Goal: Task Accomplishment & Management: Complete application form

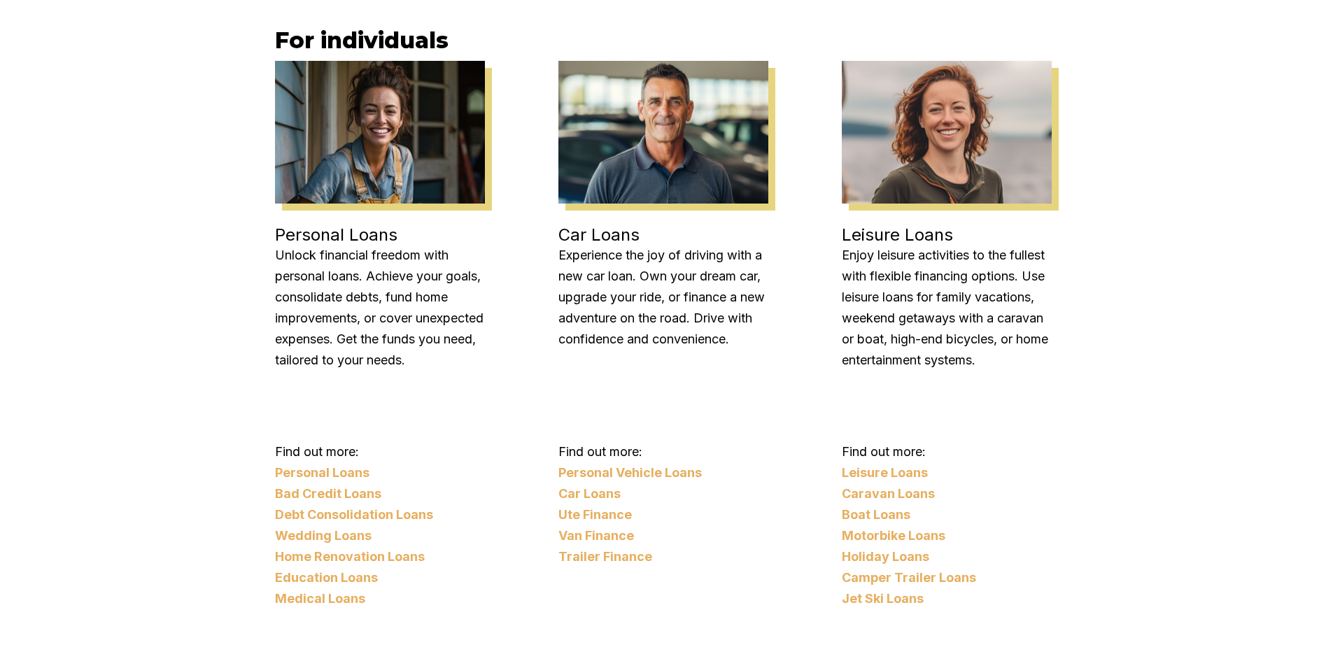
scroll to position [1135, 0]
click at [575, 493] on link "Car Loans" at bounding box center [664, 493] width 210 height 21
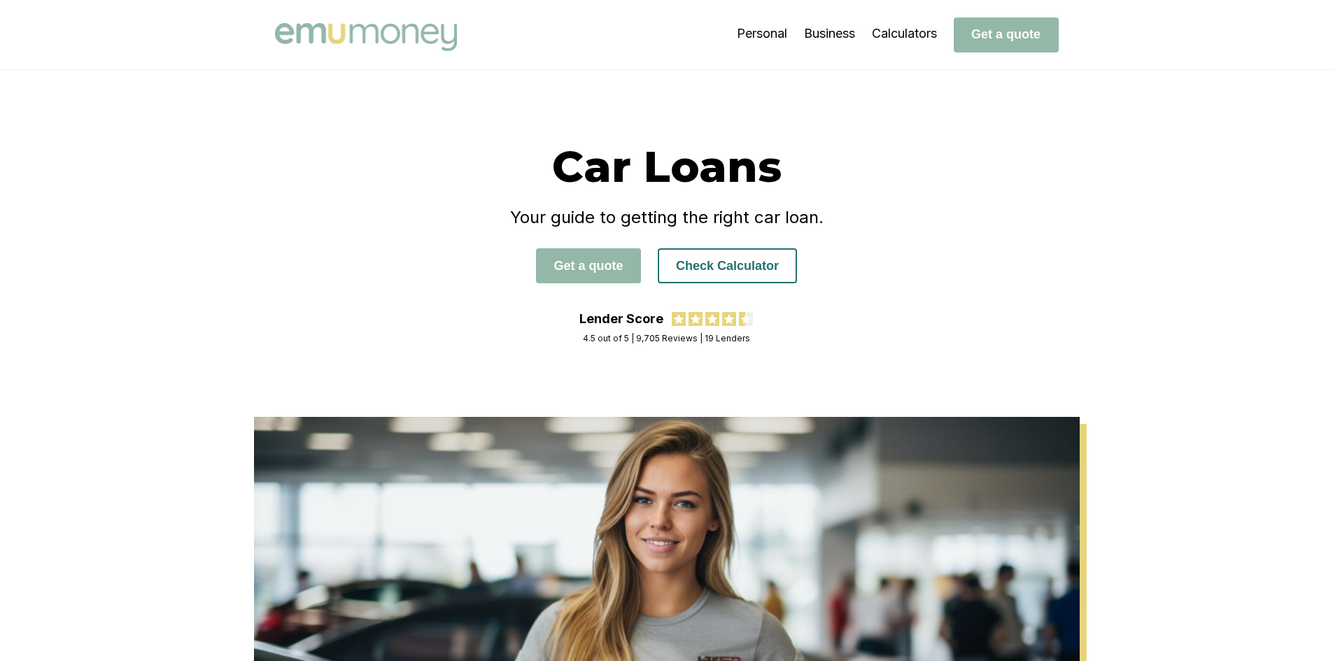
click at [730, 272] on button "Check Calculator" at bounding box center [727, 265] width 139 height 35
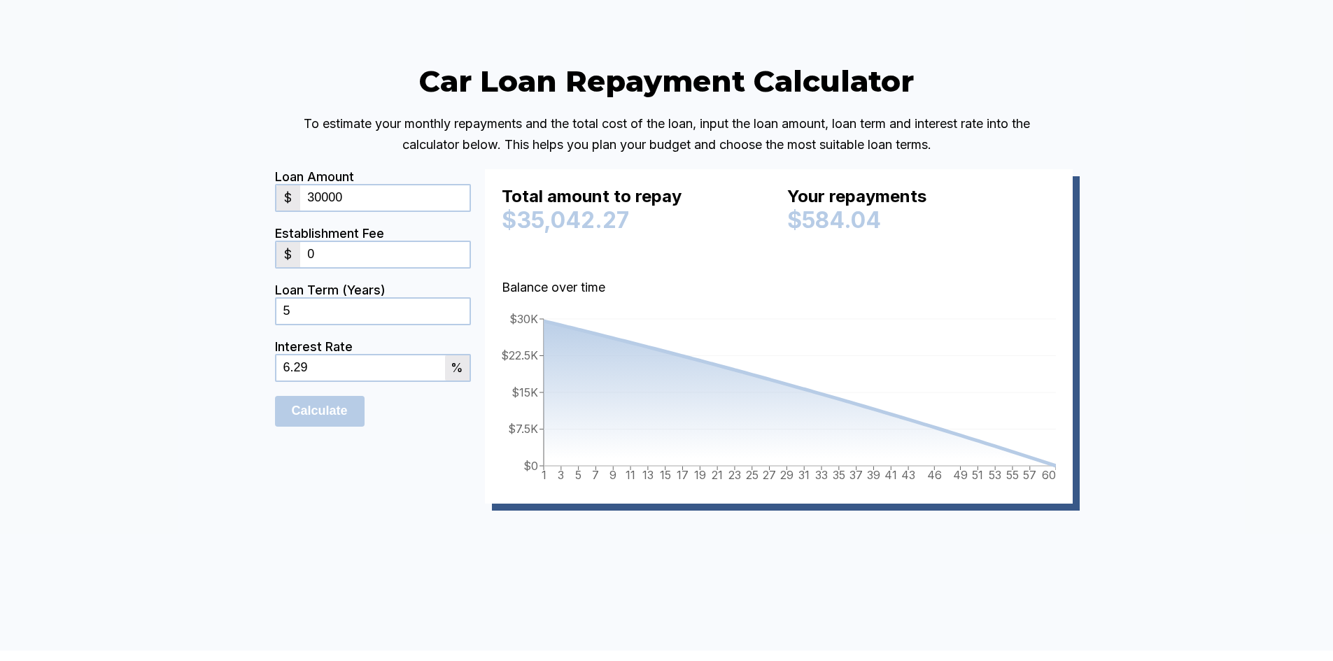
click at [300, 324] on input "5" at bounding box center [372, 311] width 193 height 25
type input "3"
click at [314, 381] on input "6.29" at bounding box center [360, 368] width 169 height 25
click at [1161, 342] on div "Car Loan Repayment Calculator To estimate your monthly repayments and the total…" at bounding box center [666, 304] width 1333 height 693
click at [353, 381] on input "6.7" at bounding box center [360, 368] width 169 height 25
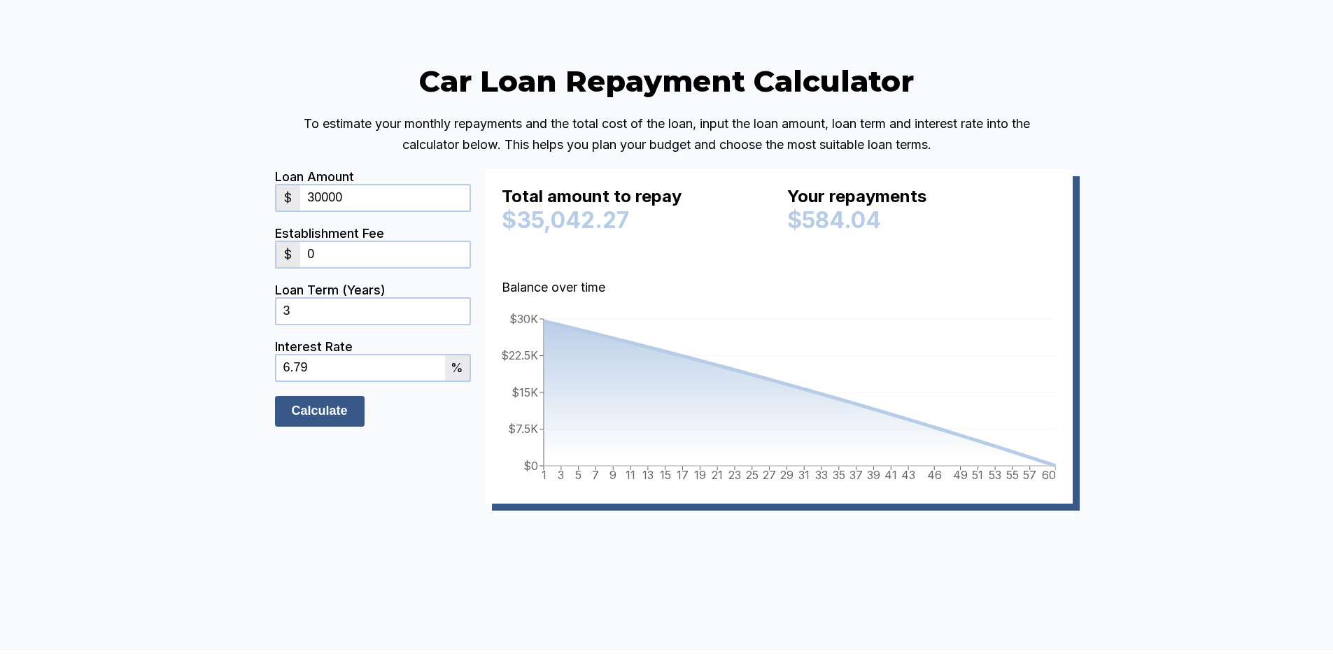
click at [327, 427] on input "Calculate" at bounding box center [320, 411] width 90 height 31
click at [325, 381] on input "6.79" at bounding box center [360, 368] width 169 height 25
click at [326, 427] on input "Calculate" at bounding box center [320, 411] width 90 height 31
click at [314, 381] on input "6.29" at bounding box center [360, 368] width 169 height 25
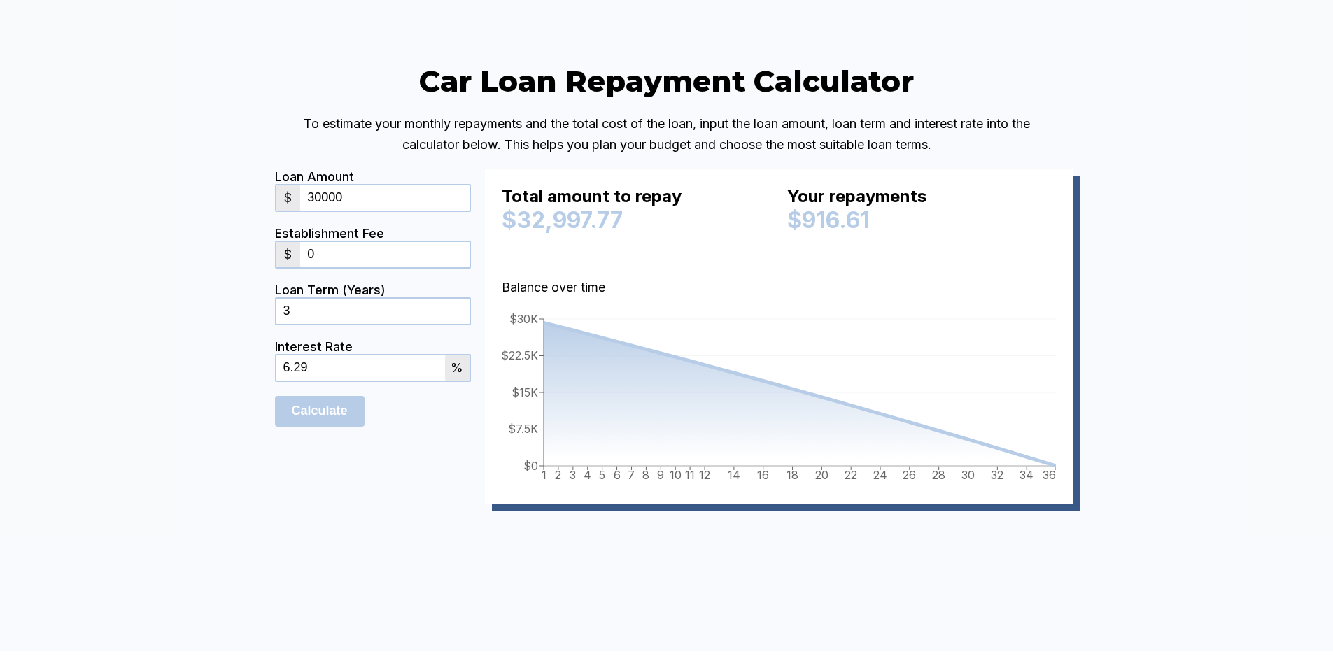
click at [314, 381] on input "6.29" at bounding box center [360, 368] width 169 height 25
type input "9"
click at [328, 427] on input "Calculate" at bounding box center [320, 411] width 90 height 31
click at [304, 381] on input "9" at bounding box center [360, 368] width 169 height 25
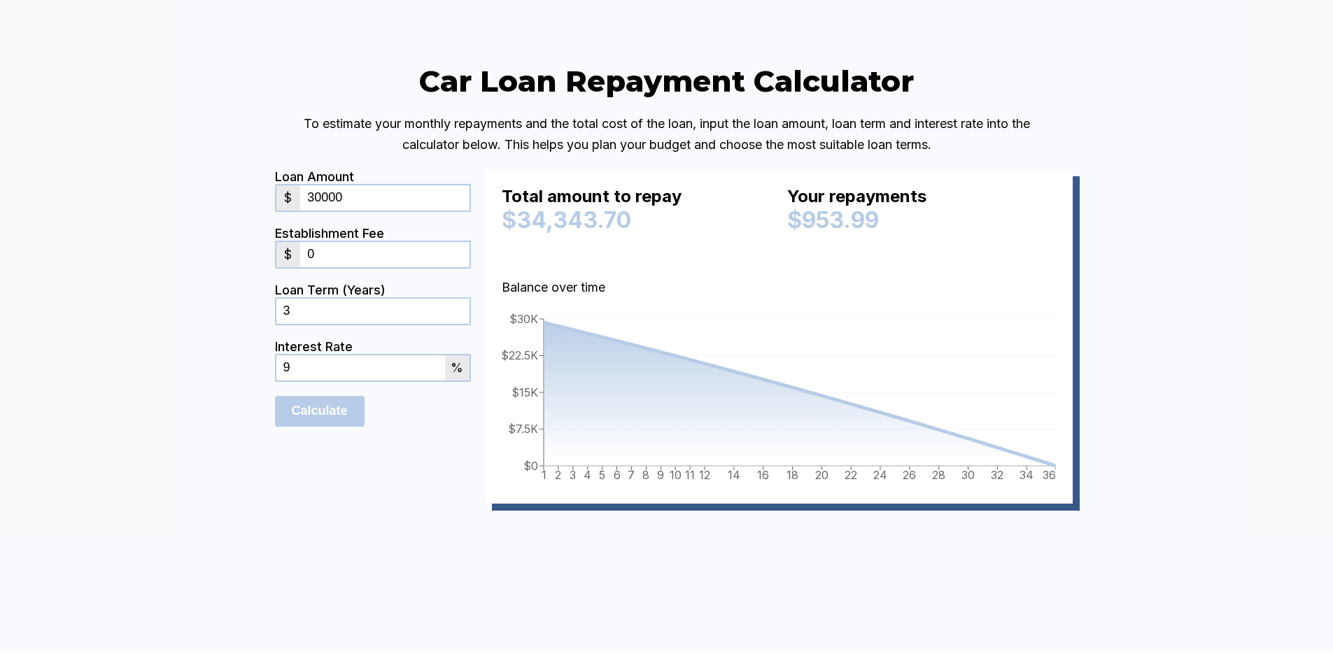
click at [304, 381] on input "9" at bounding box center [360, 368] width 169 height 25
type input "6.79"
click at [330, 427] on input "Calculate" at bounding box center [320, 411] width 90 height 31
click at [376, 504] on form "Loan Amount $ 30000 Establishment Fee $ 0 Loan Term (Years) 3 Interest Rate 6.7…" at bounding box center [373, 336] width 196 height 335
click at [318, 267] on input "0" at bounding box center [384, 254] width 169 height 25
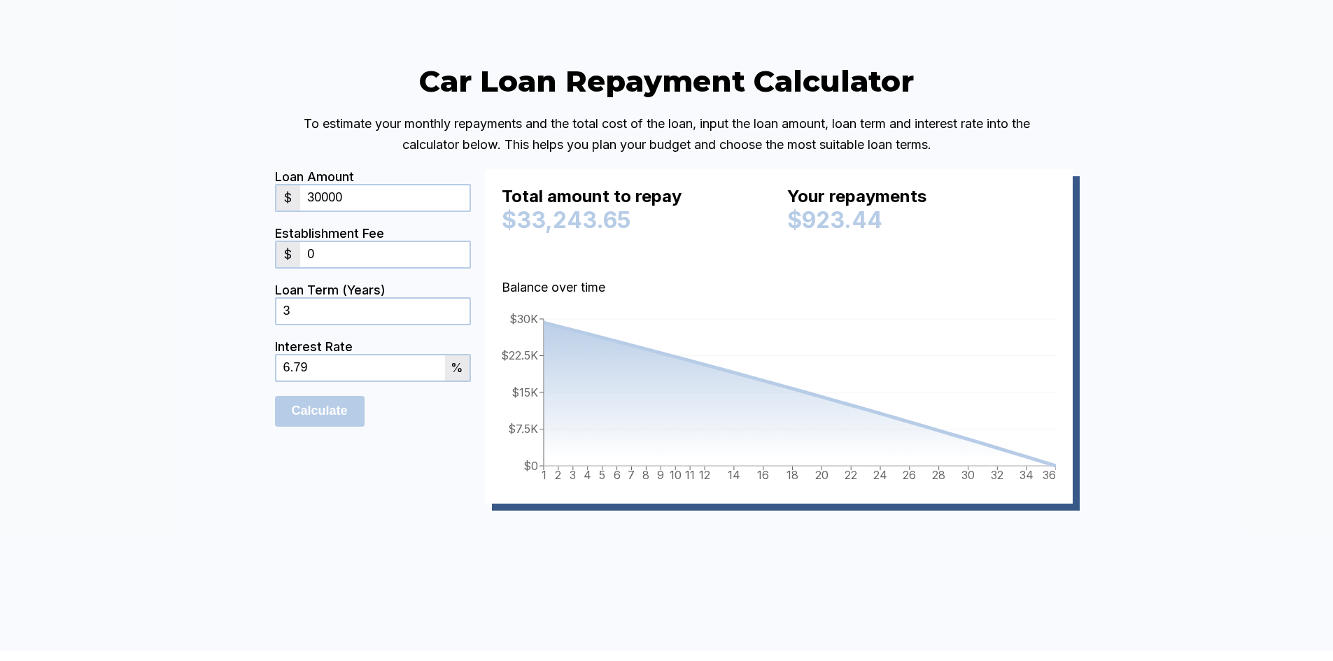
click at [318, 267] on input "0" at bounding box center [384, 254] width 169 height 25
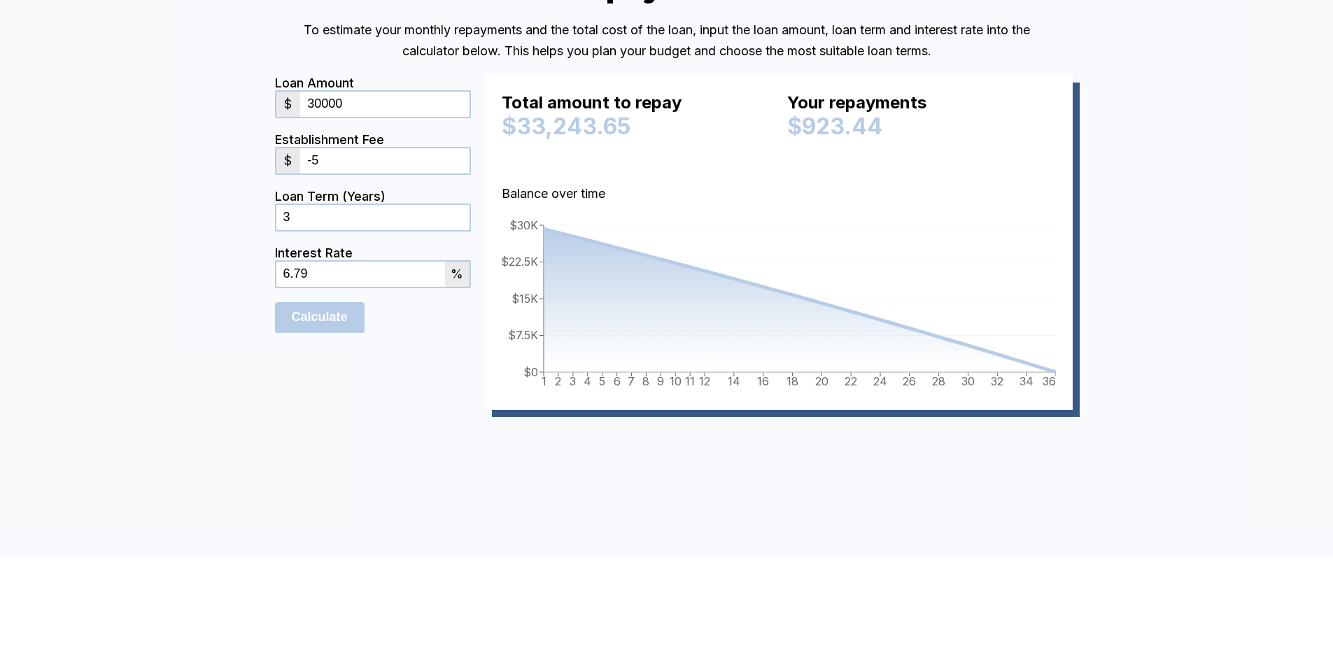
scroll to position [3267, 0]
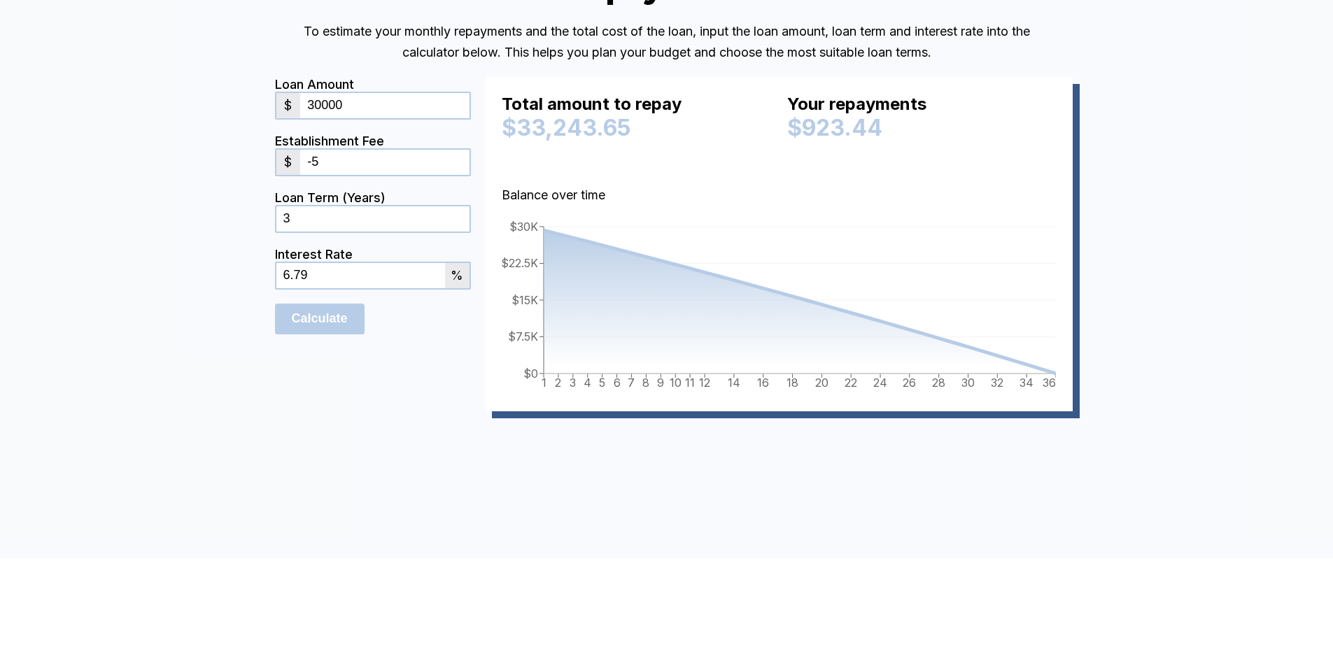
type input "-5"
click at [302, 232] on input "3" at bounding box center [372, 218] width 193 height 25
type input "5"
click at [332, 175] on input "-5" at bounding box center [384, 162] width 169 height 25
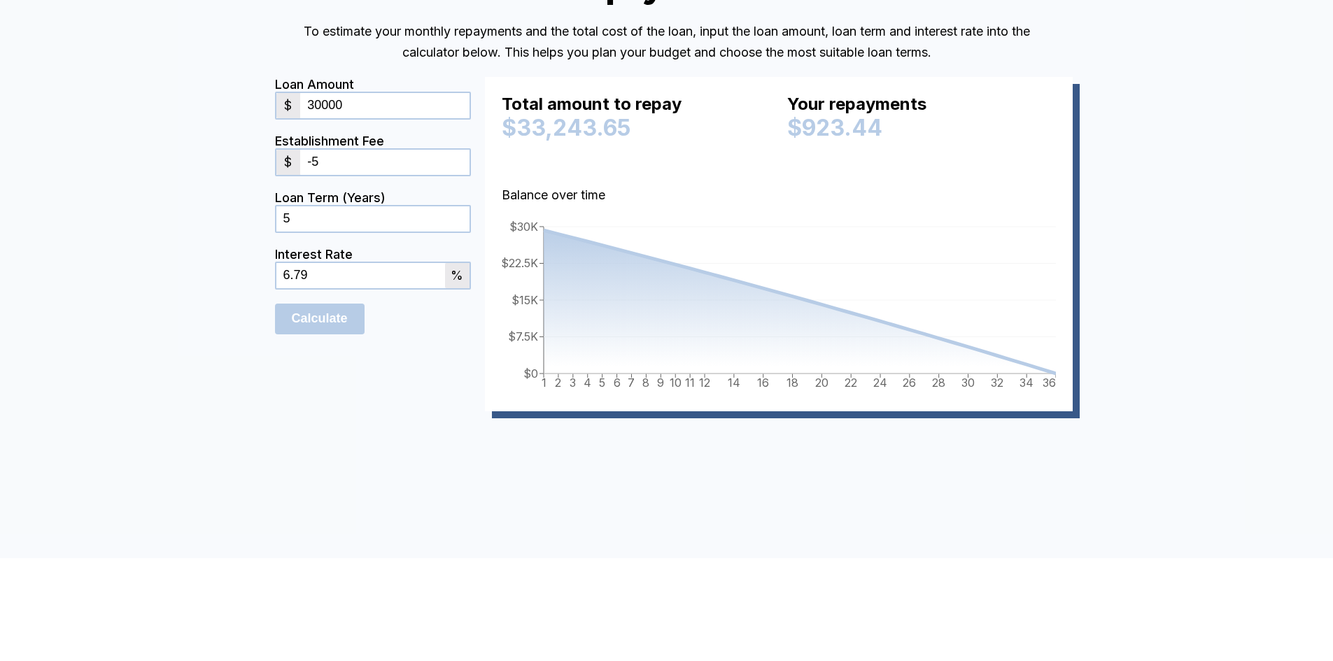
click at [340, 175] on input "-5" at bounding box center [384, 162] width 169 height 25
click at [324, 335] on input "Calculate" at bounding box center [320, 319] width 90 height 31
click at [302, 232] on input "5" at bounding box center [372, 218] width 193 height 25
type input "3"
click at [306, 335] on input "Calculate" at bounding box center [320, 319] width 90 height 31
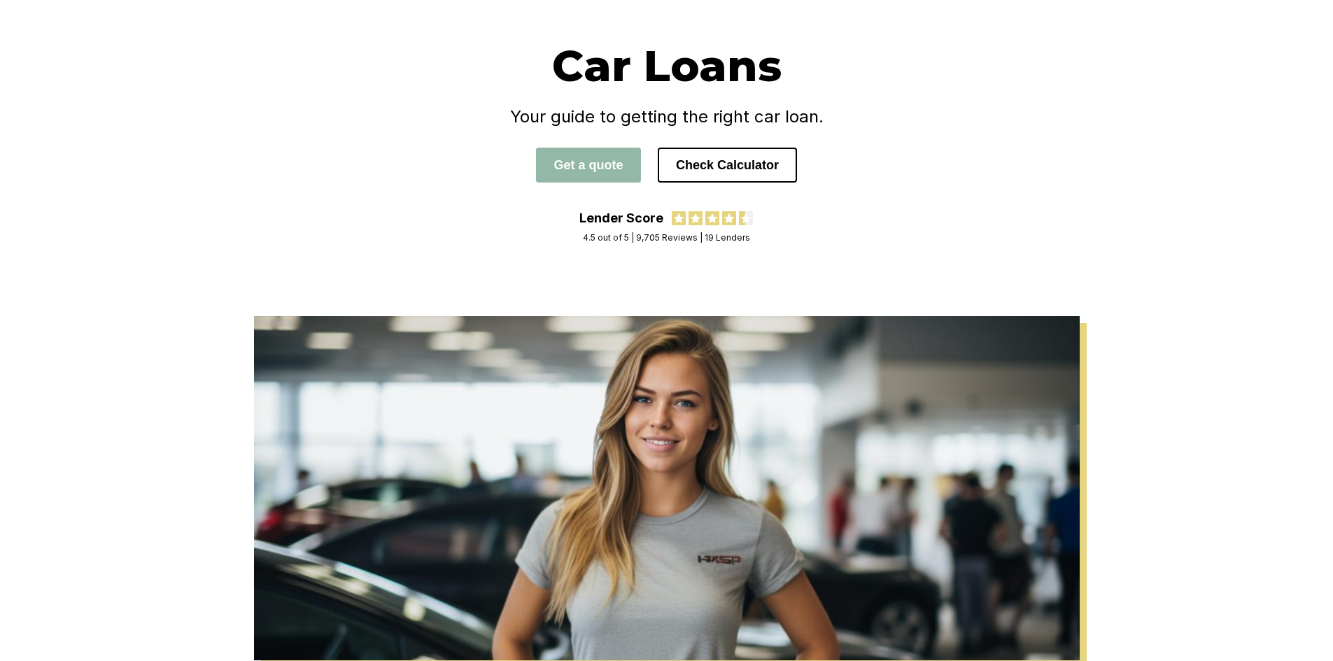
scroll to position [0, 0]
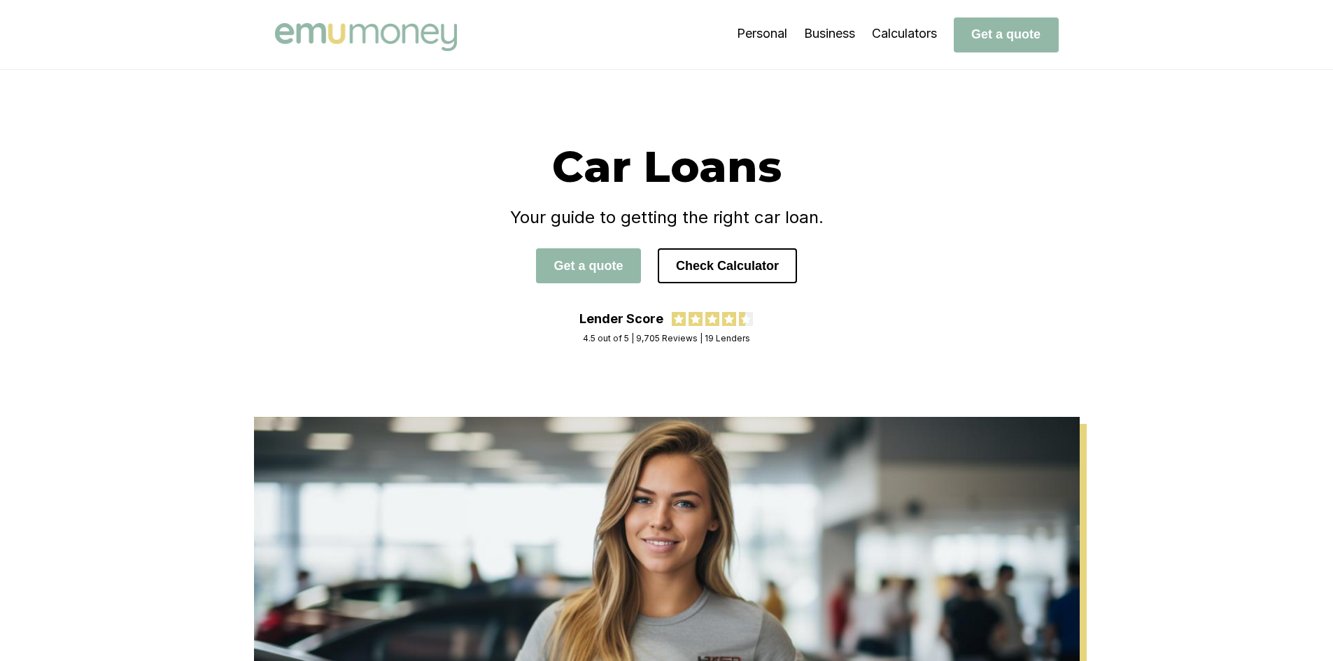
click at [385, 27] on img at bounding box center [366, 37] width 182 height 28
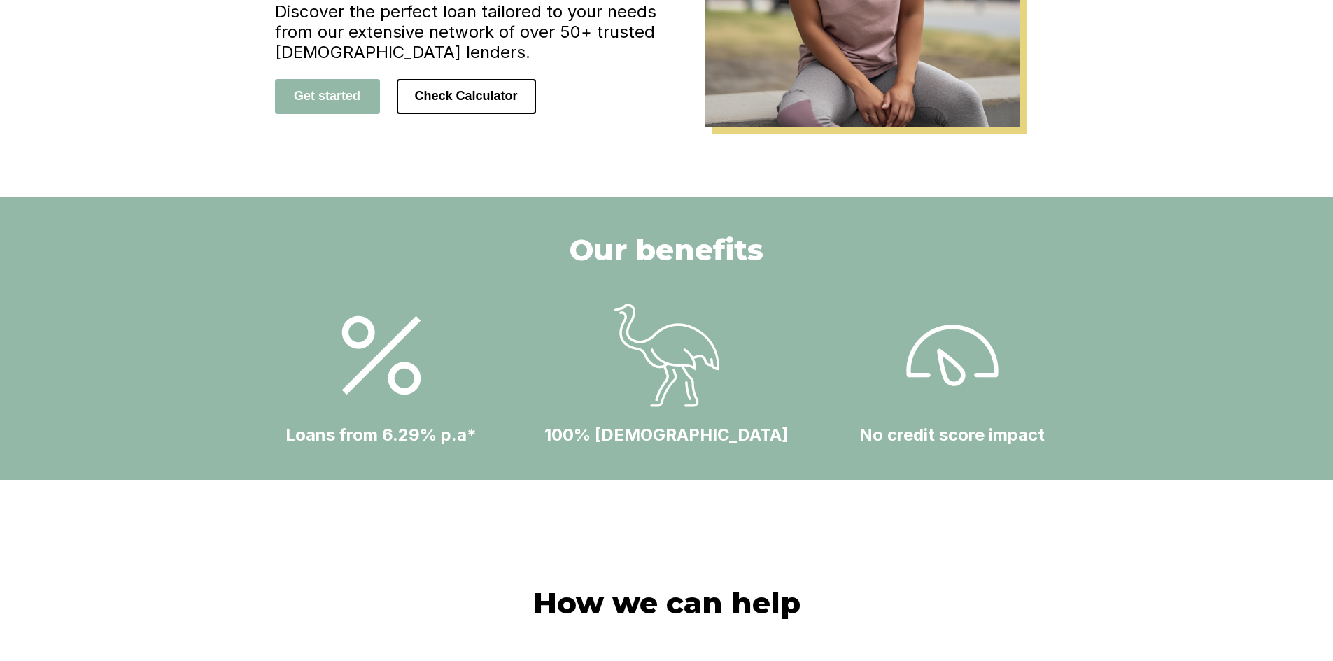
scroll to position [329, 0]
click at [405, 442] on h4 "Loans from 6.29% p.a*" at bounding box center [381, 434] width 191 height 20
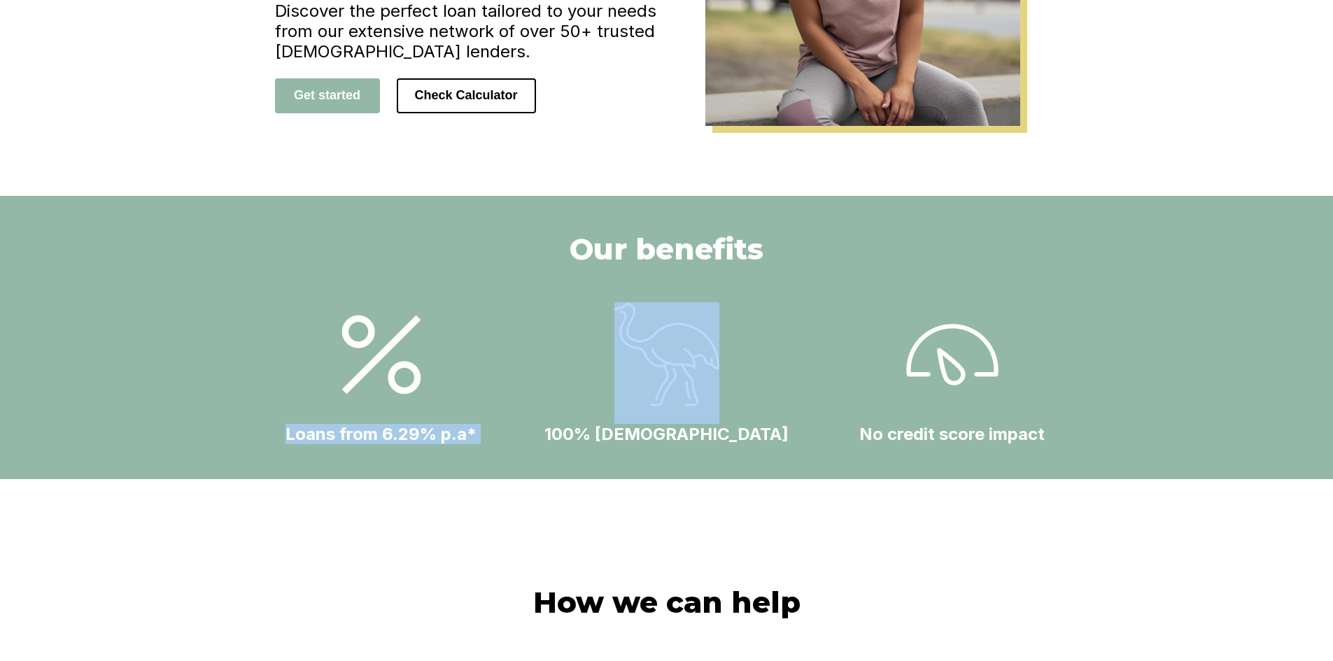
click at [405, 442] on h4 "Loans from 6.29% p.a*" at bounding box center [381, 434] width 191 height 20
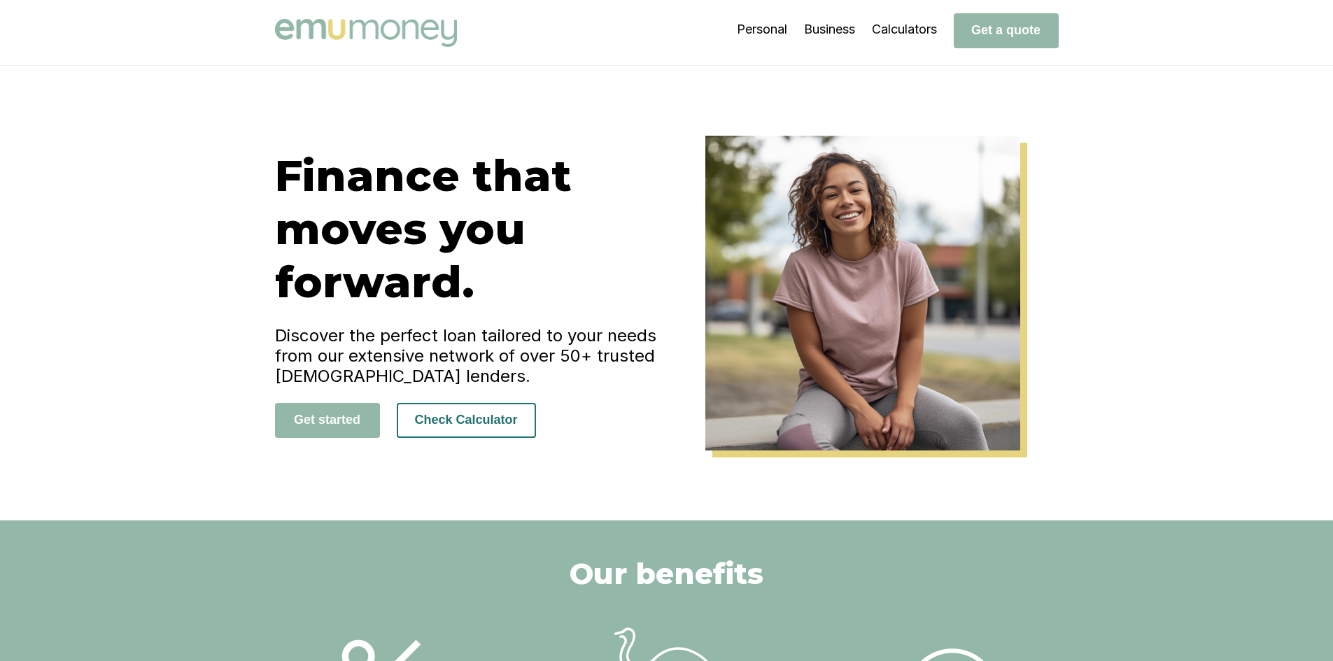
scroll to position [3, 0]
click at [497, 427] on button "Check Calculator" at bounding box center [466, 421] width 139 height 35
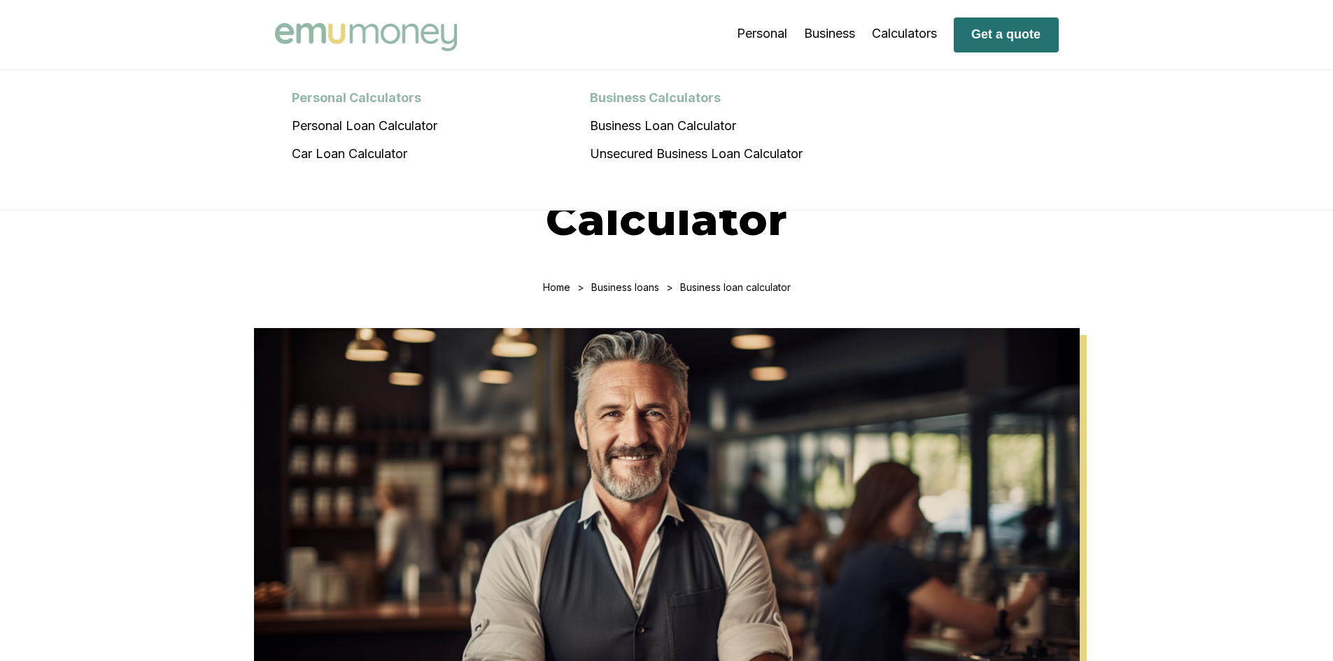
click at [999, 36] on button "Get a quote" at bounding box center [1006, 34] width 105 height 35
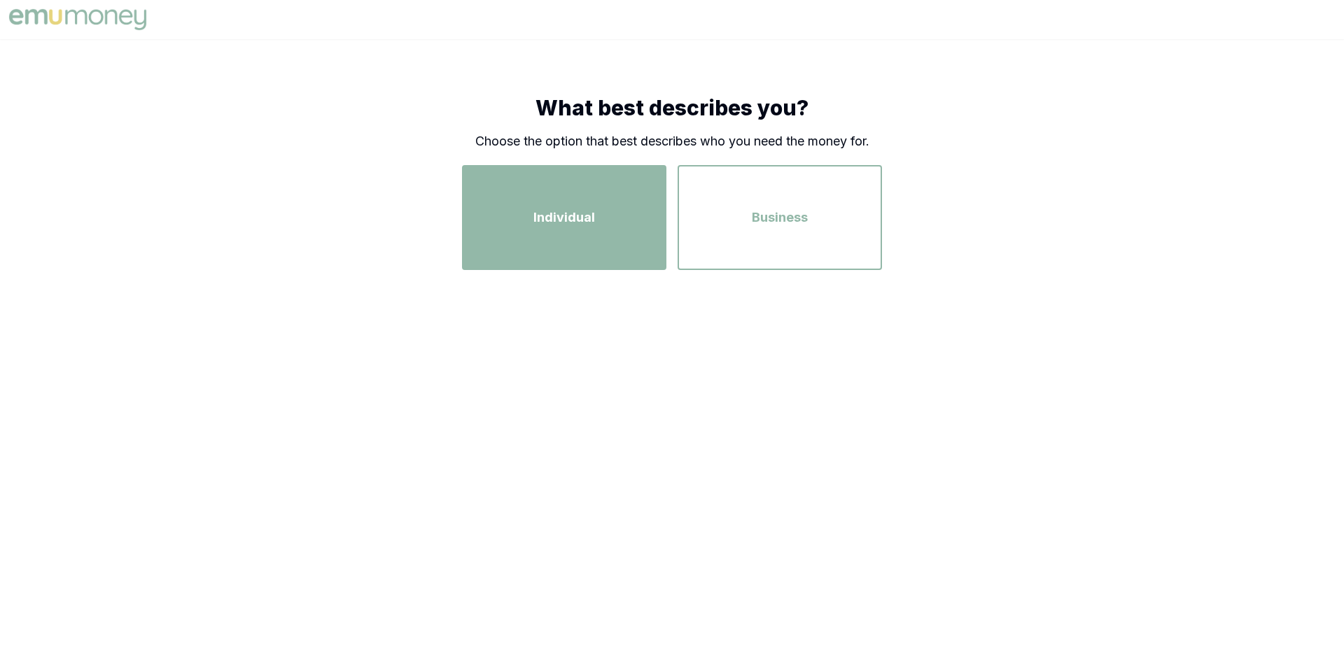
click at [561, 240] on div "Individual" at bounding box center [564, 218] width 179 height 80
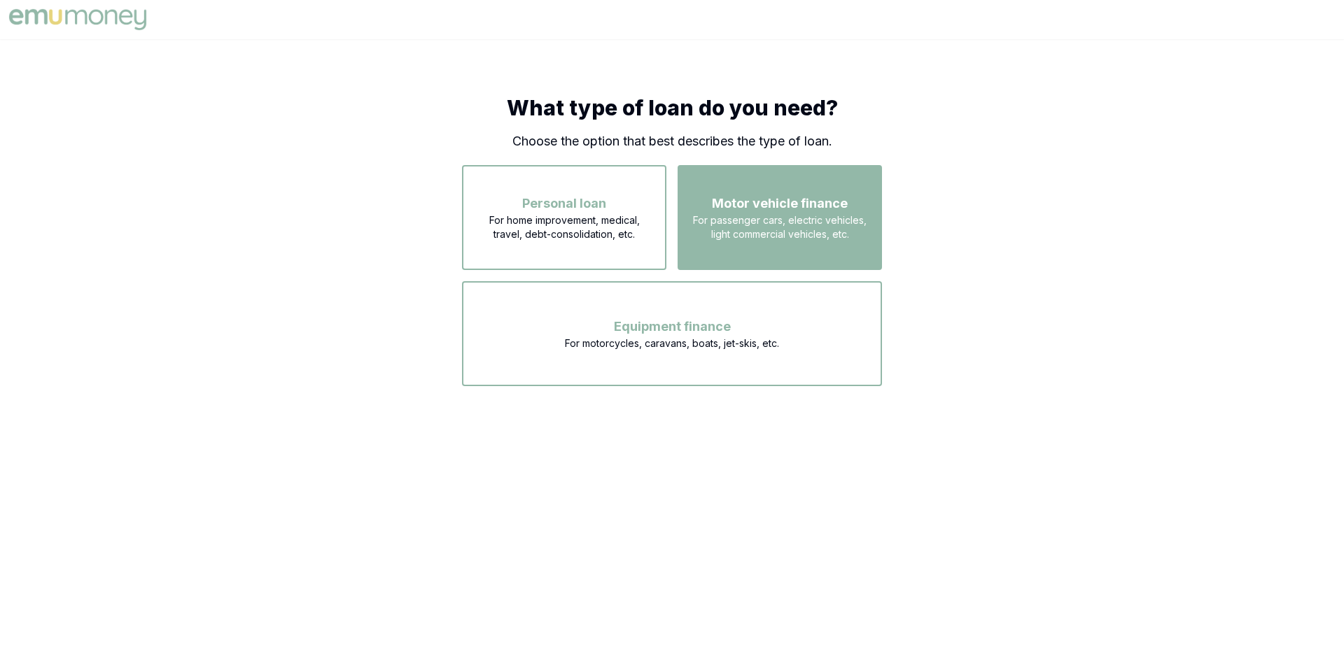
click at [761, 218] on span "For passenger cars, electric vehicles, light commercial vehicles, etc." at bounding box center [779, 227] width 179 height 28
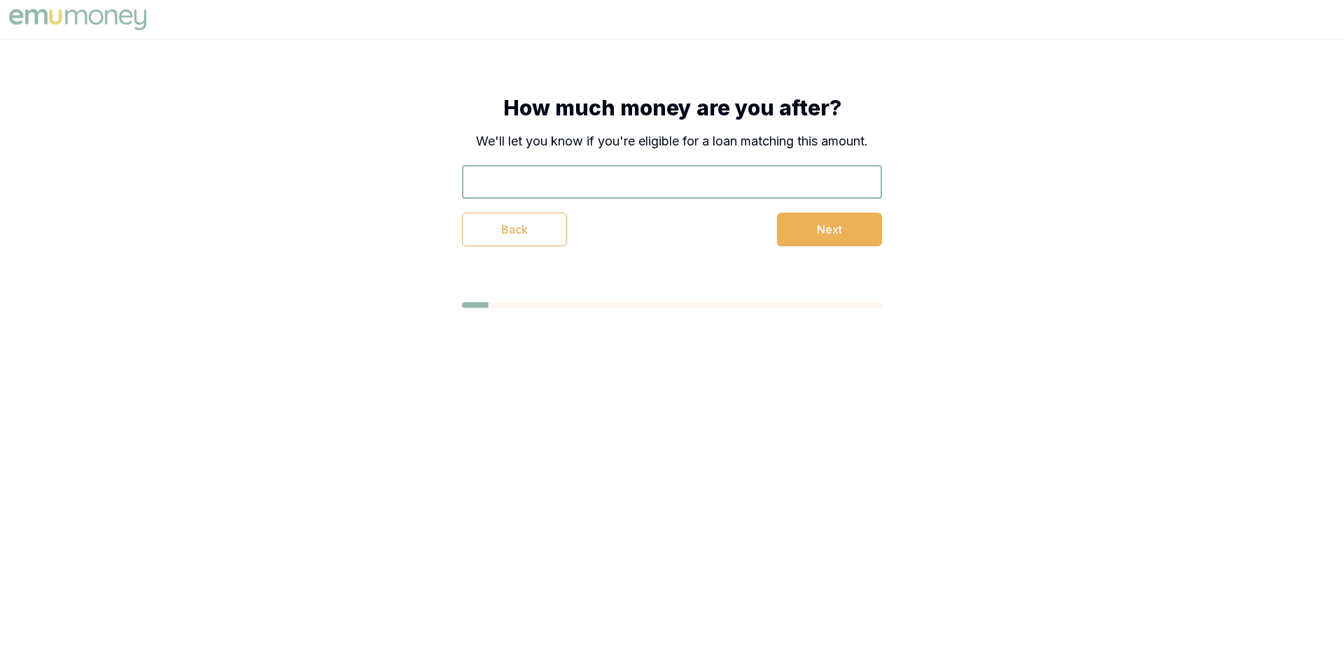
click at [608, 188] on input "text" at bounding box center [672, 182] width 420 height 34
type input "$30,000"
click at [826, 231] on button "Next" at bounding box center [829, 230] width 105 height 34
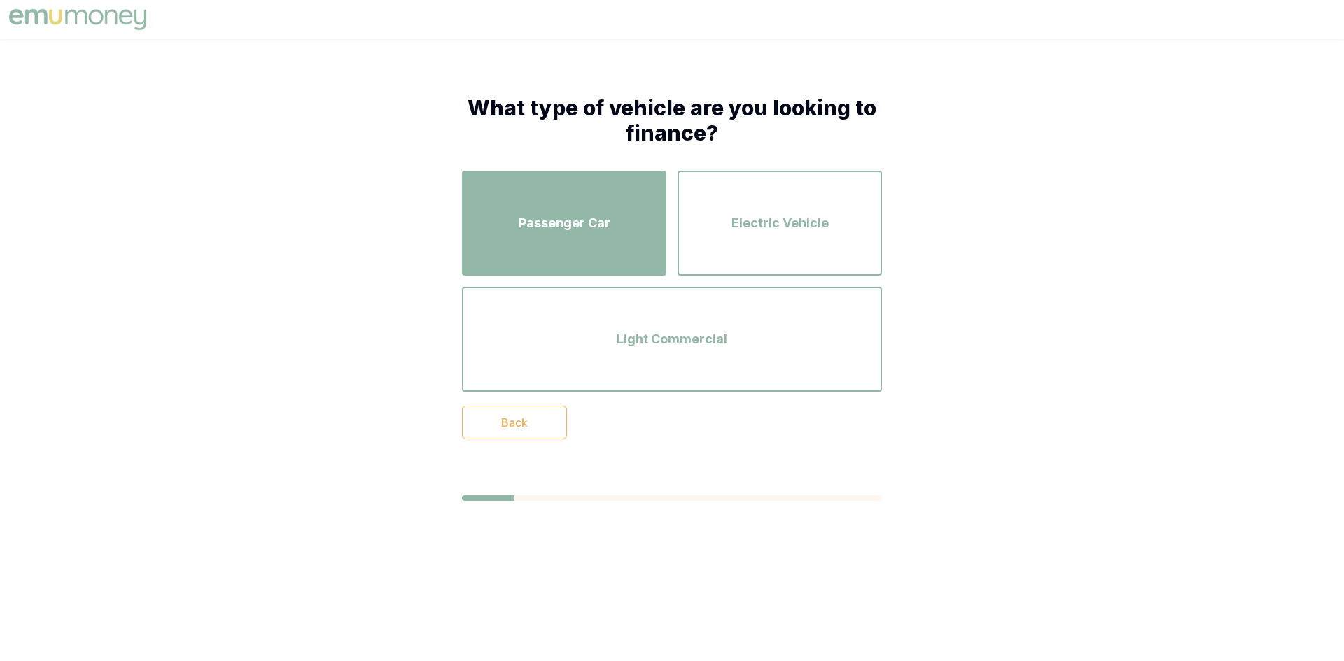
click at [596, 230] on span "Passenger Car" at bounding box center [565, 223] width 92 height 20
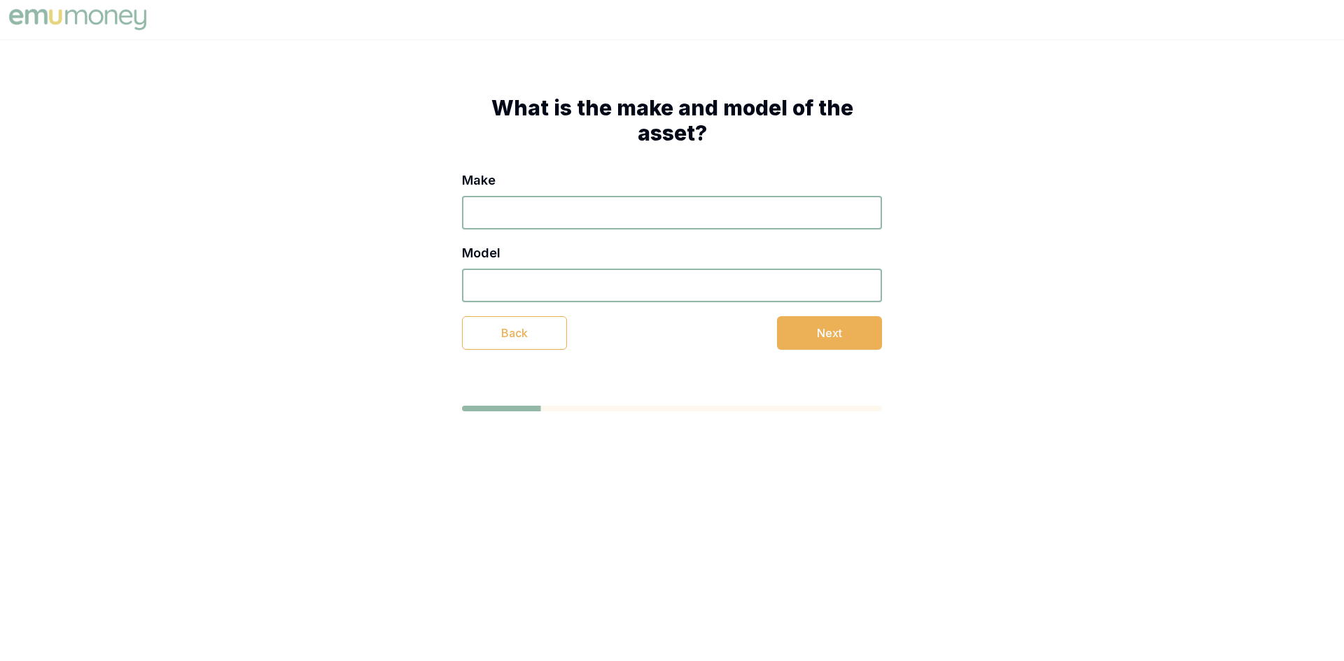
click at [554, 216] on input "Make" at bounding box center [672, 213] width 420 height 34
click at [560, 214] on input "toyota Kluger" at bounding box center [672, 213] width 420 height 34
click at [476, 213] on input "toyota" at bounding box center [672, 213] width 420 height 34
type input "Toyota"
click at [550, 297] on input "Model" at bounding box center [672, 286] width 420 height 34
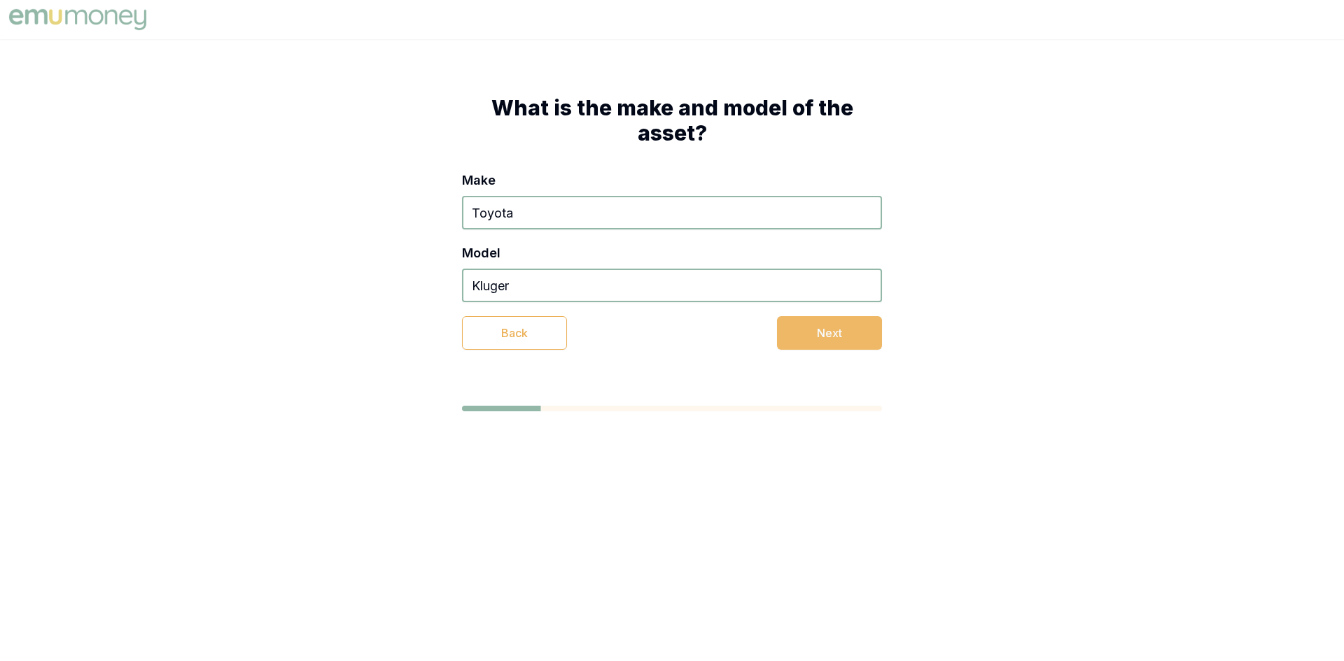
type input "Kluger"
click at [806, 332] on button "Next" at bounding box center [829, 333] width 105 height 34
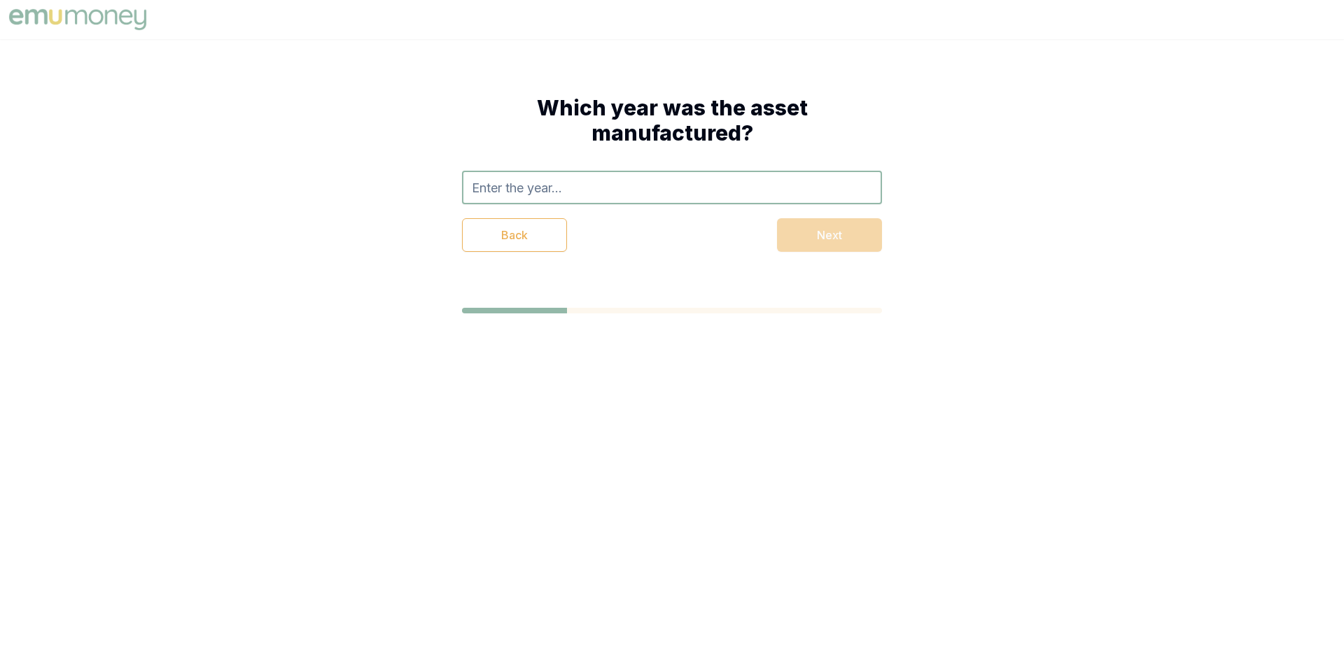
click at [582, 195] on input "text" at bounding box center [672, 188] width 420 height 34
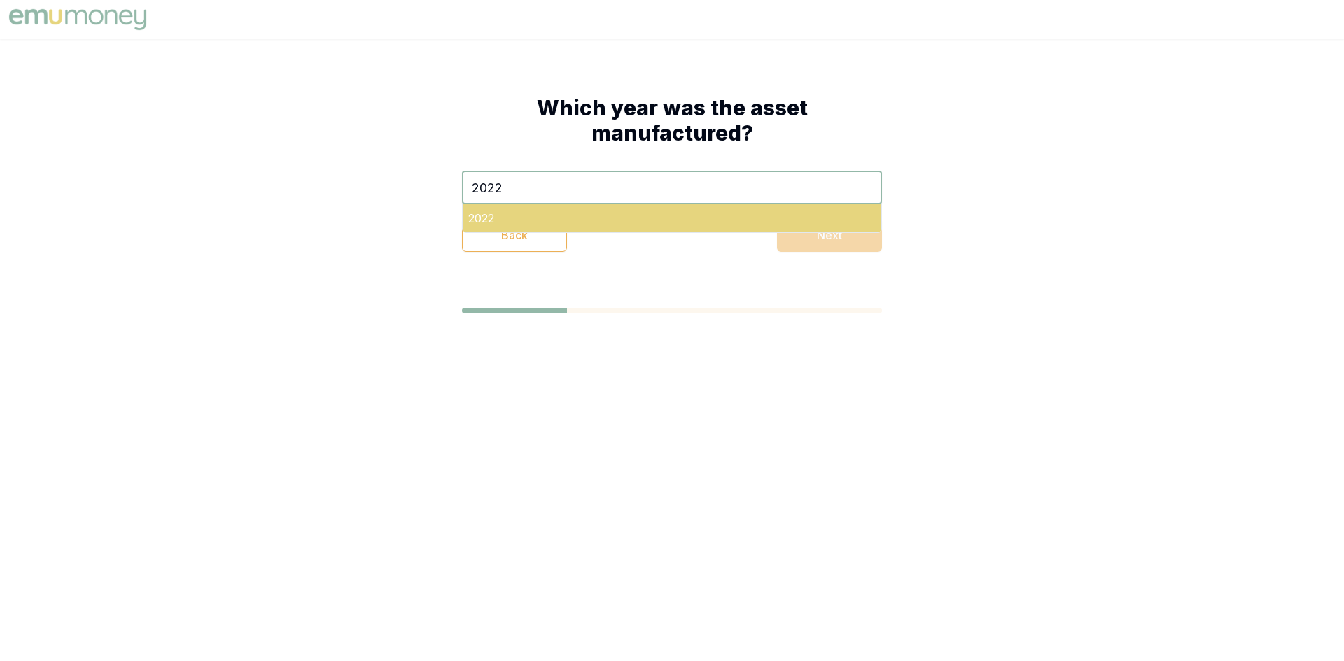
type input "2022"
click at [570, 218] on div "2022" at bounding box center [672, 218] width 419 height 28
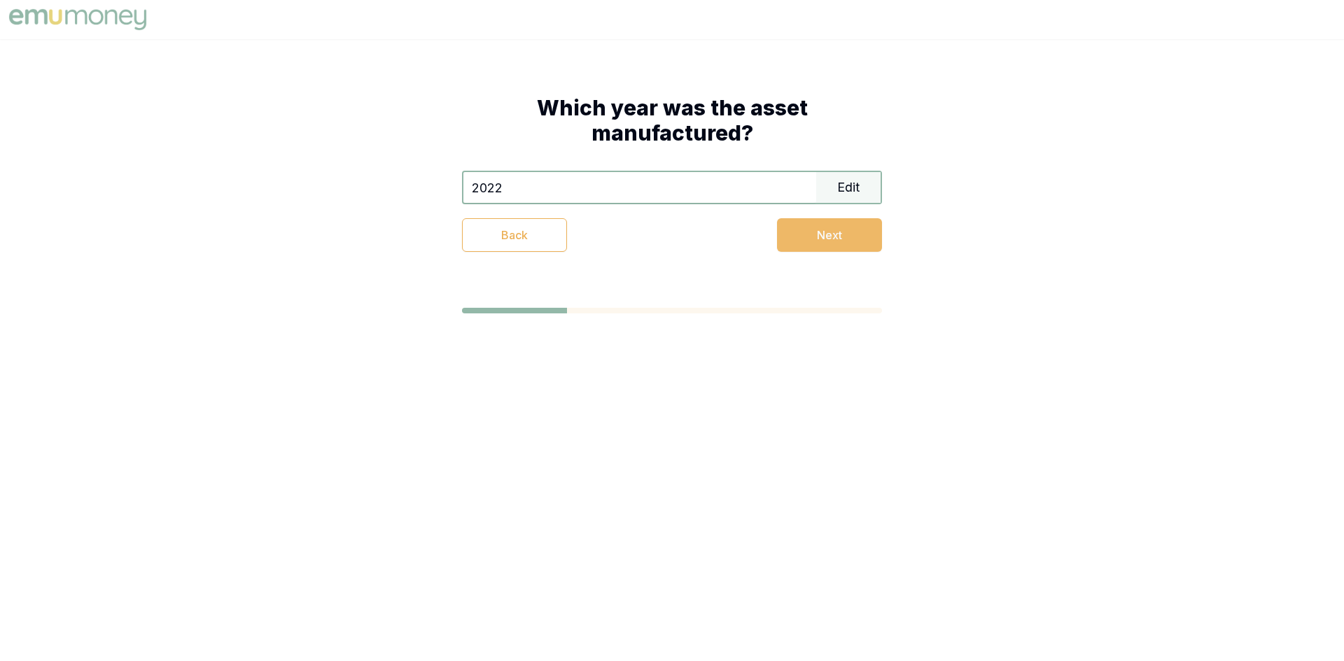
click at [796, 226] on button "Next" at bounding box center [829, 235] width 105 height 34
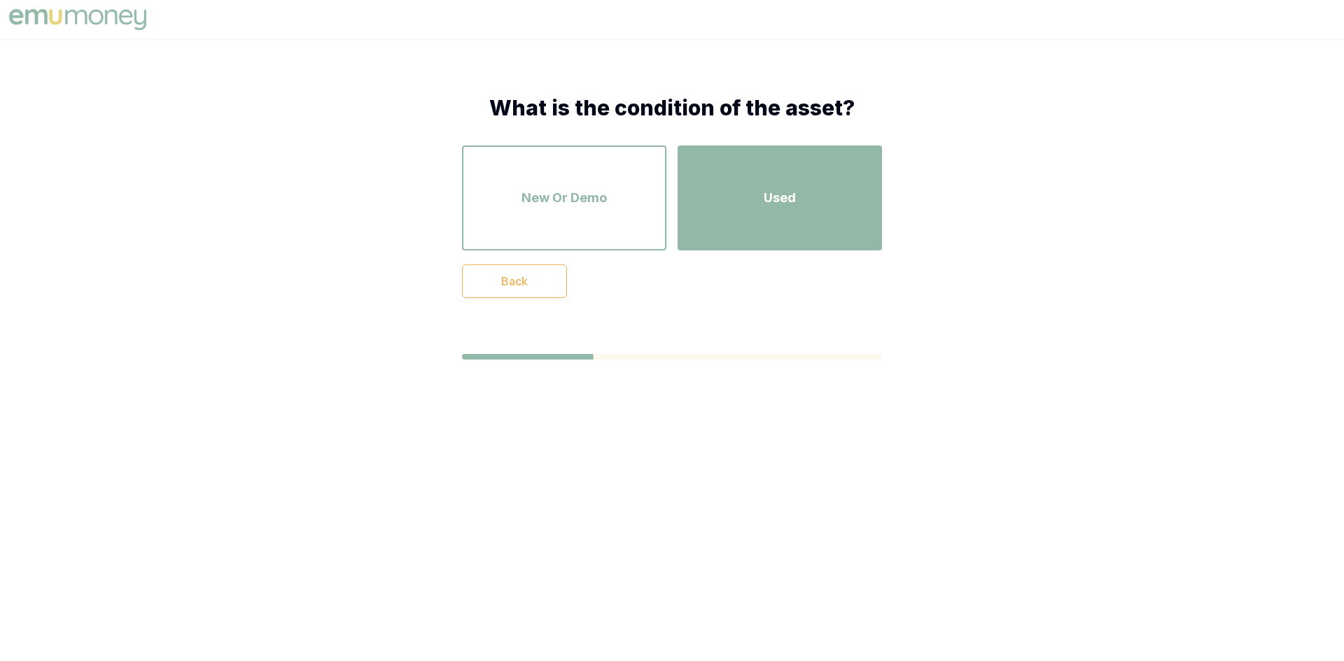
click at [774, 223] on div "Used" at bounding box center [779, 198] width 179 height 80
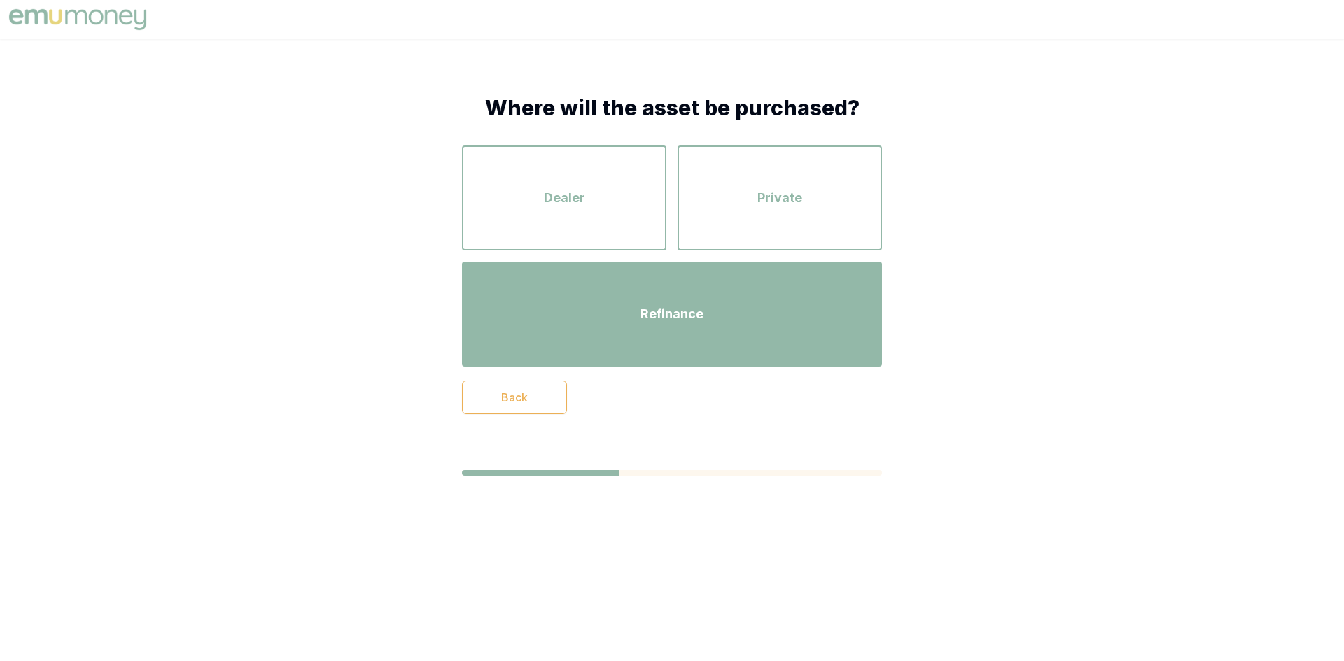
click at [601, 318] on div "Refinance" at bounding box center [672, 314] width 395 height 80
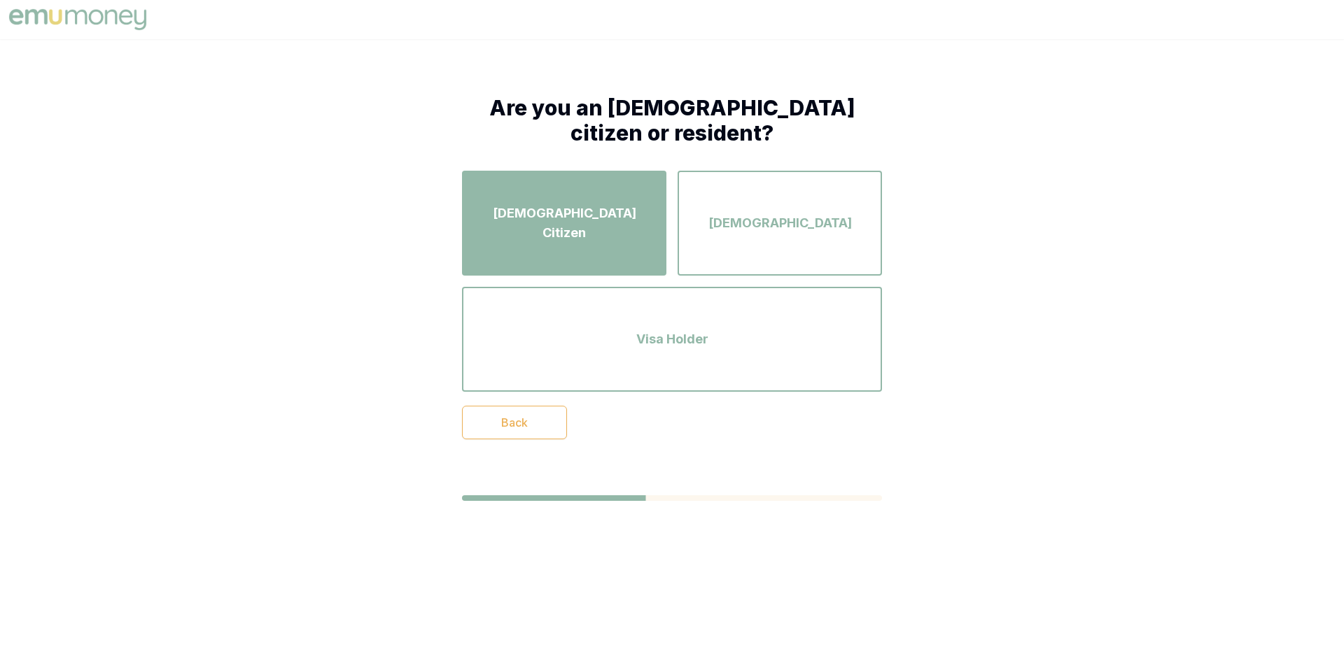
click at [591, 204] on div "Australian Citizen" at bounding box center [564, 223] width 179 height 80
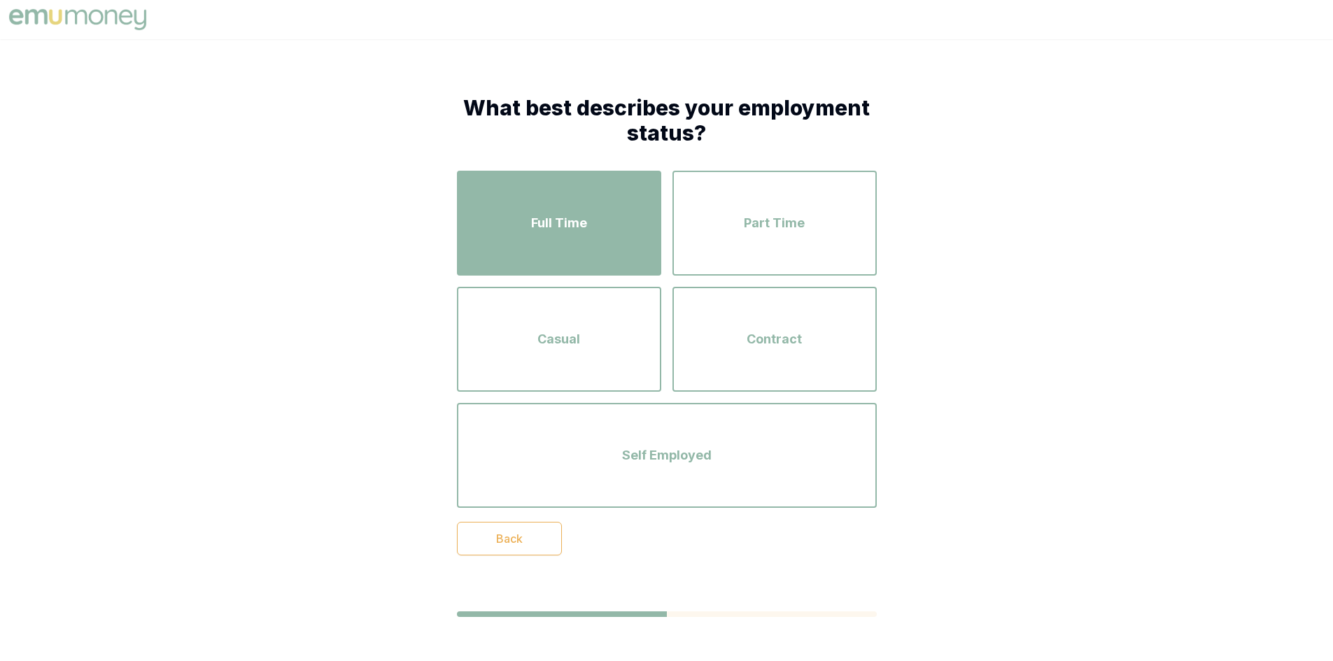
click at [511, 216] on div "Full Time" at bounding box center [559, 223] width 179 height 80
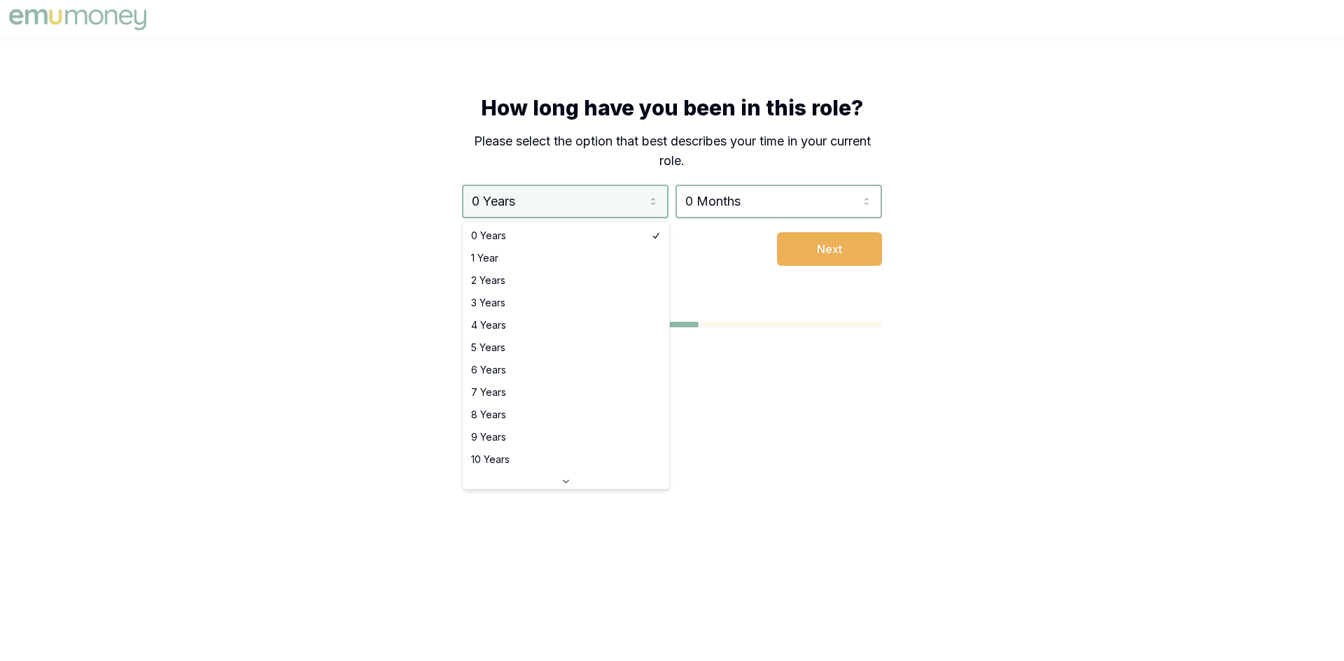
click at [565, 209] on html "How long have you been in this role? Please select the option that best describ…" at bounding box center [672, 330] width 1344 height 661
select select "1"
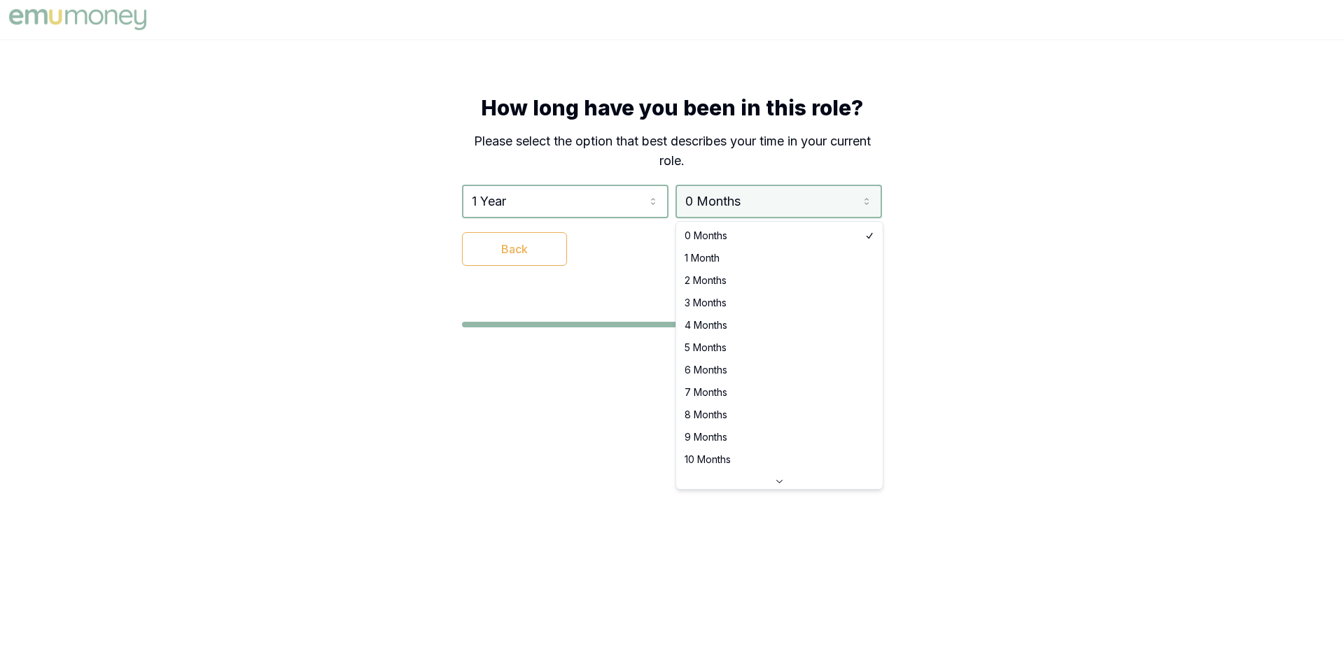
click at [727, 188] on html "How long have you been in this role? Please select the option that best describ…" at bounding box center [672, 330] width 1344 height 661
select select "7"
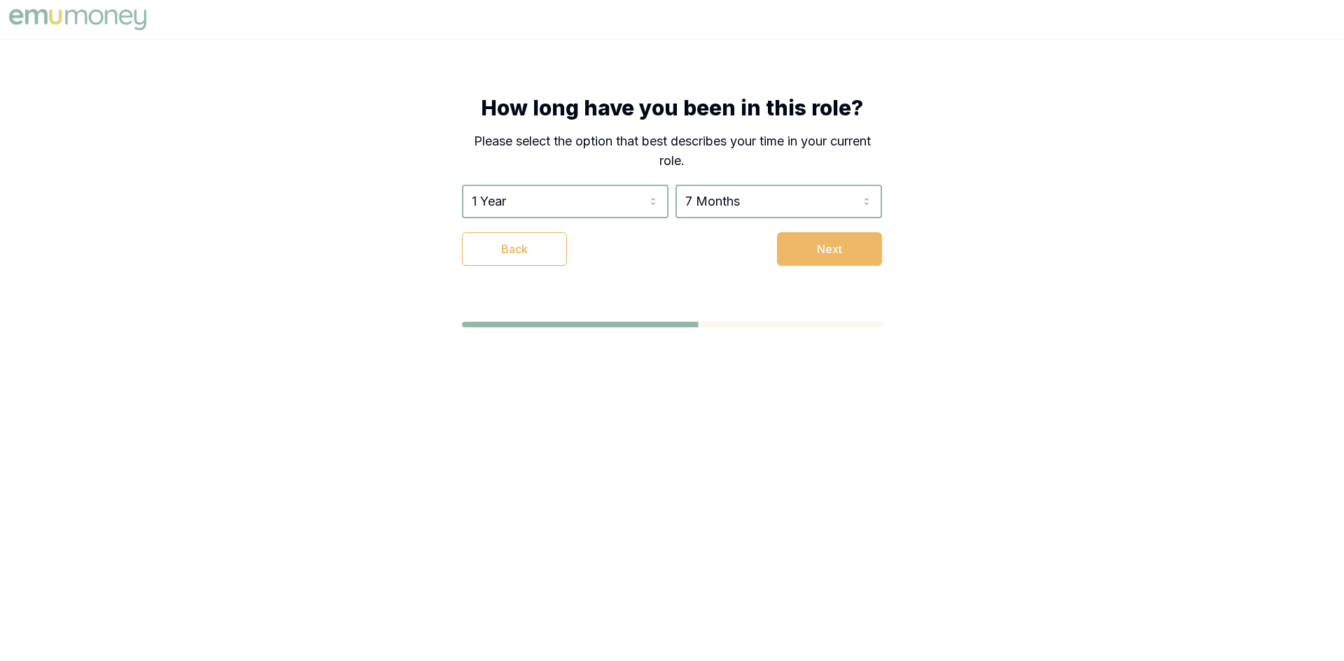
click at [840, 253] on button "Next" at bounding box center [829, 249] width 105 height 34
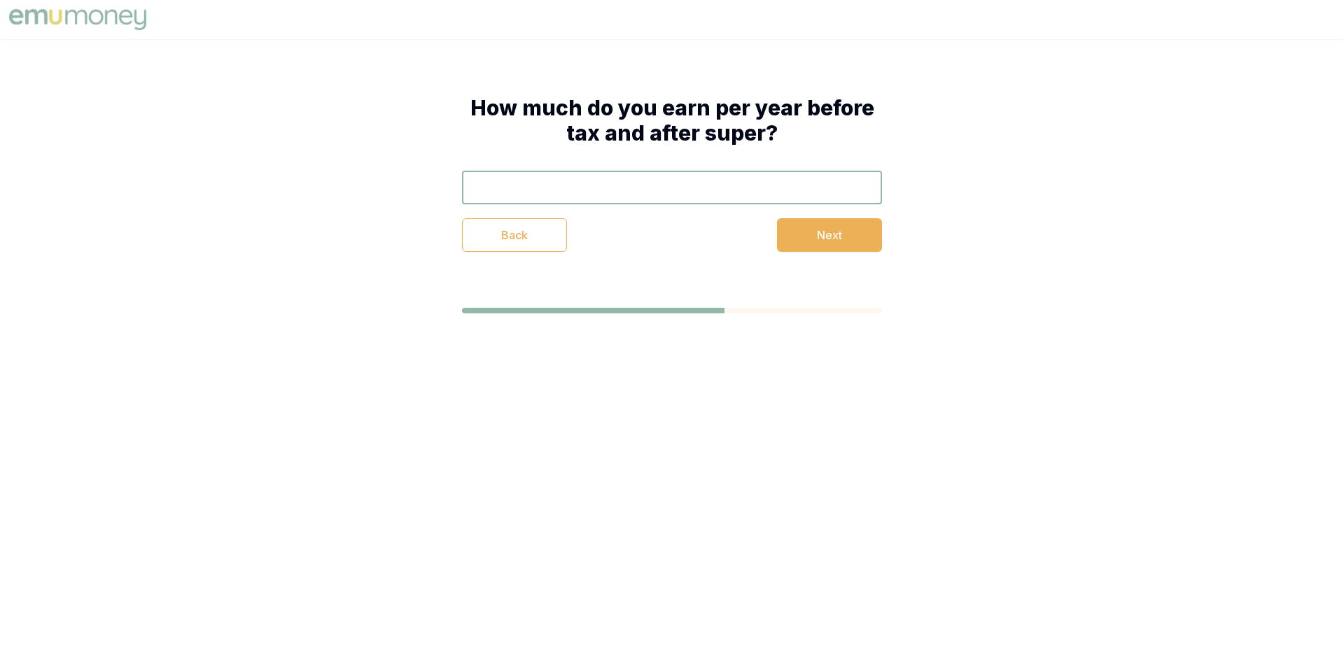
click at [672, 184] on input "text" at bounding box center [672, 188] width 420 height 34
type input "$154,000"
click at [828, 245] on button "Next" at bounding box center [829, 235] width 105 height 34
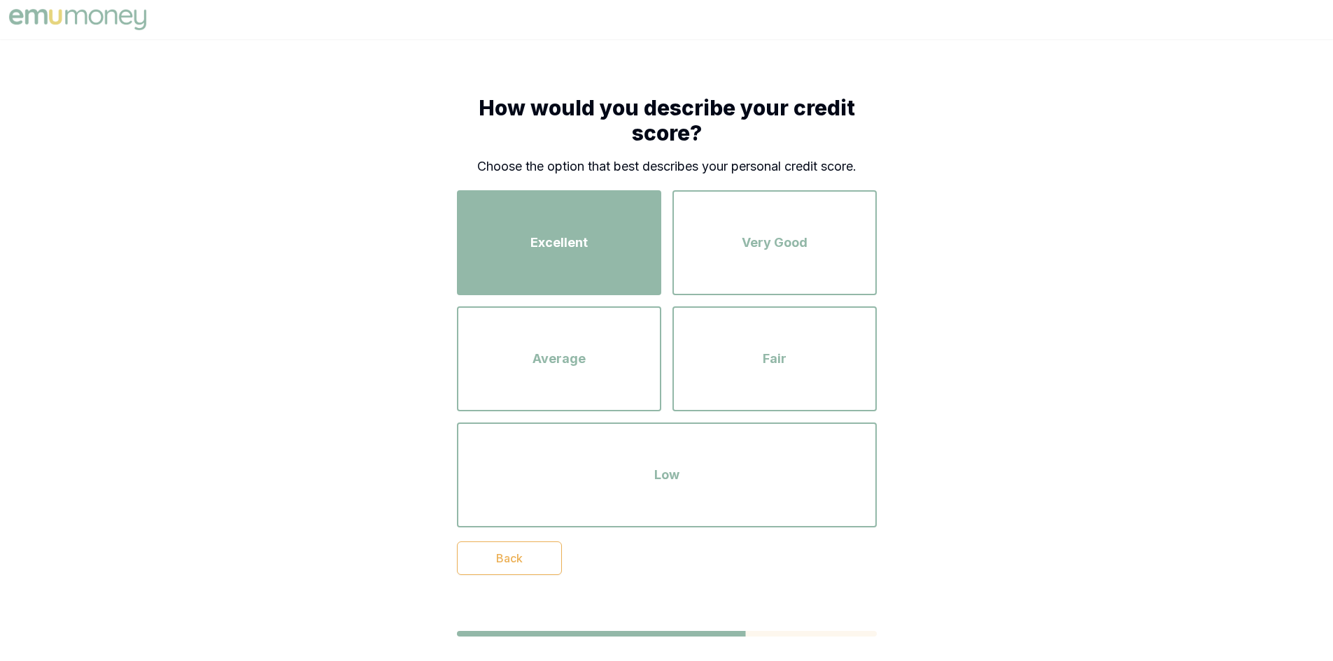
click at [554, 216] on div "Excellent" at bounding box center [559, 243] width 179 height 80
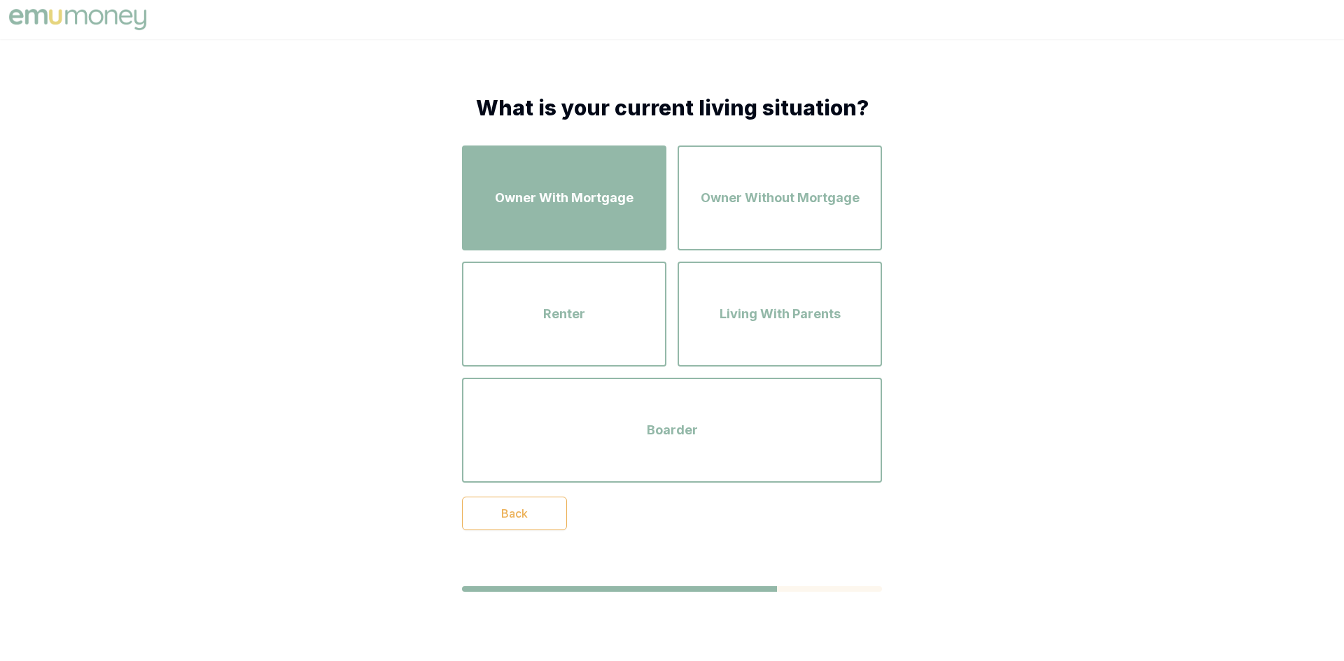
click at [542, 204] on span "Owner With Mortgage" at bounding box center [564, 198] width 139 height 20
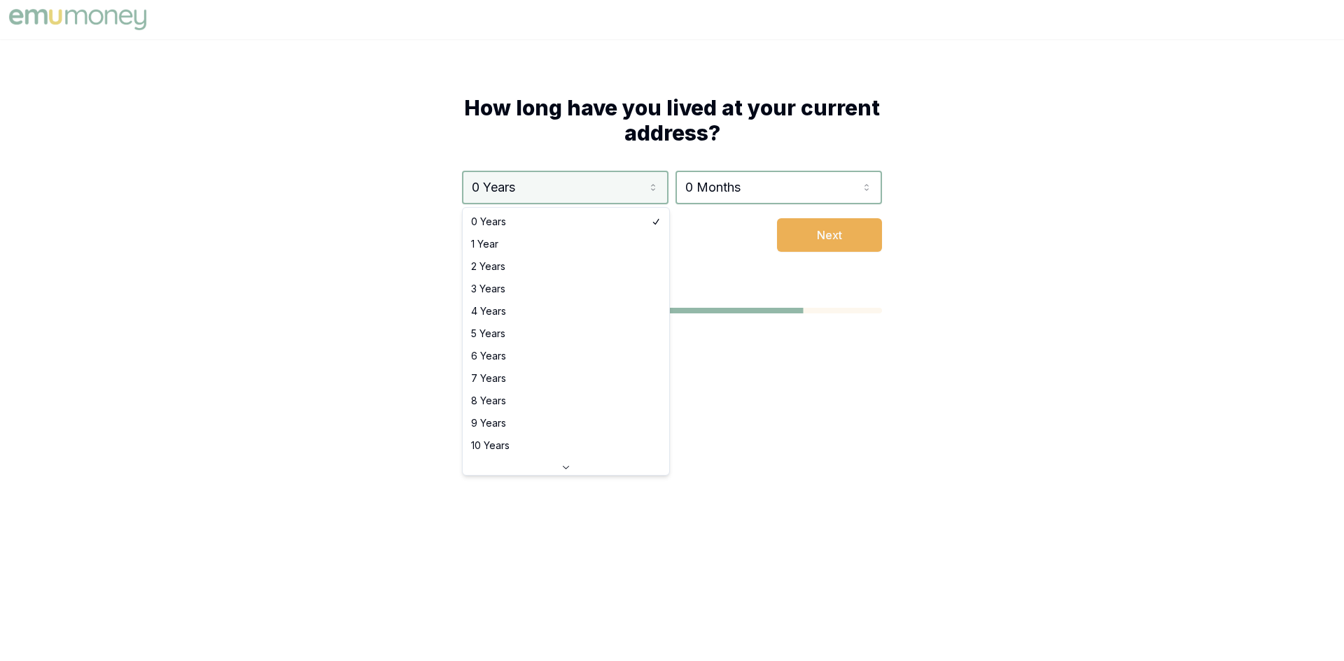
click at [587, 185] on html "How long have you lived at your current address? 0 Years 0 Years 1 Year 2 Years…" at bounding box center [672, 330] width 1344 height 661
select select "2"
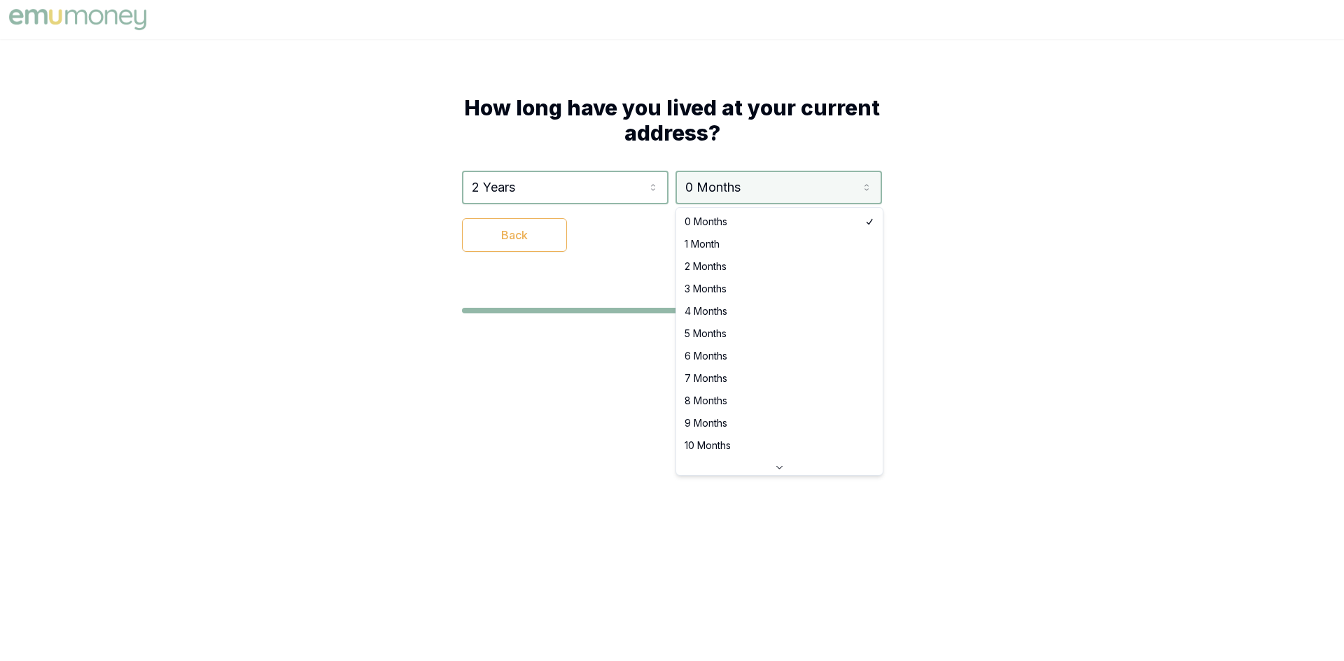
click at [764, 188] on html "How long have you lived at your current address? 2 Years 0 Years 1 Year 2 Years…" at bounding box center [672, 330] width 1344 height 661
select select "2"
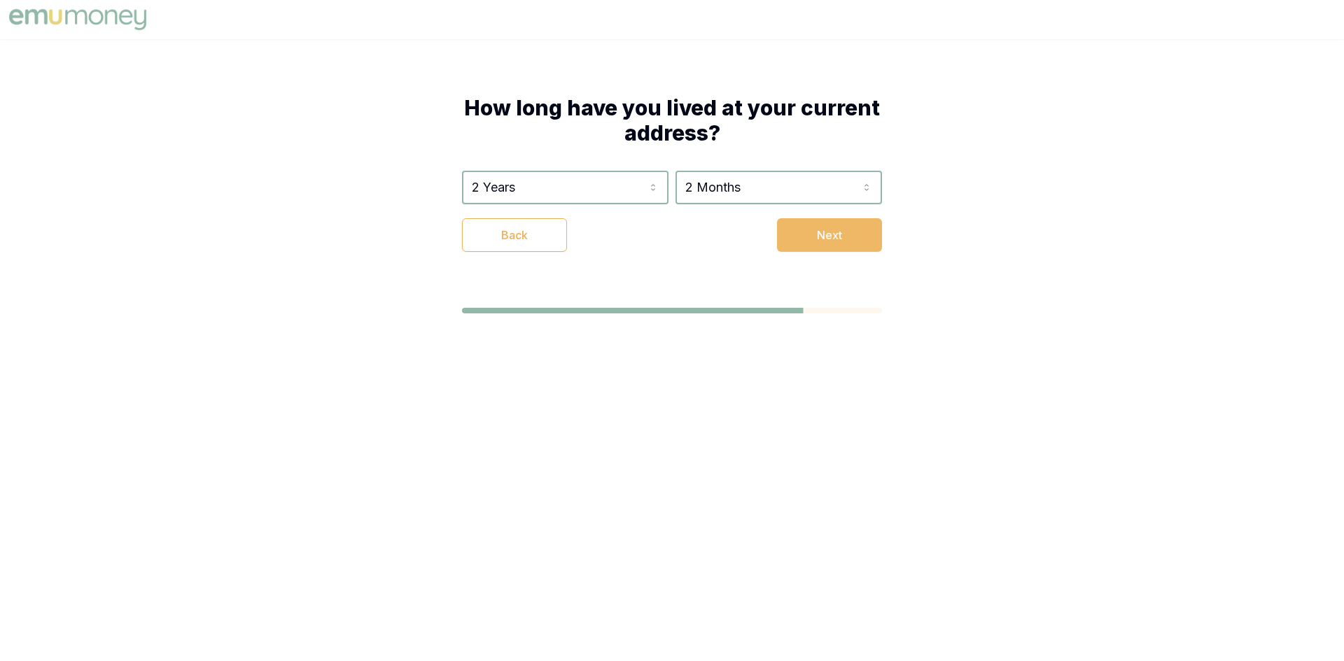
click at [811, 240] on button "Next" at bounding box center [829, 235] width 105 height 34
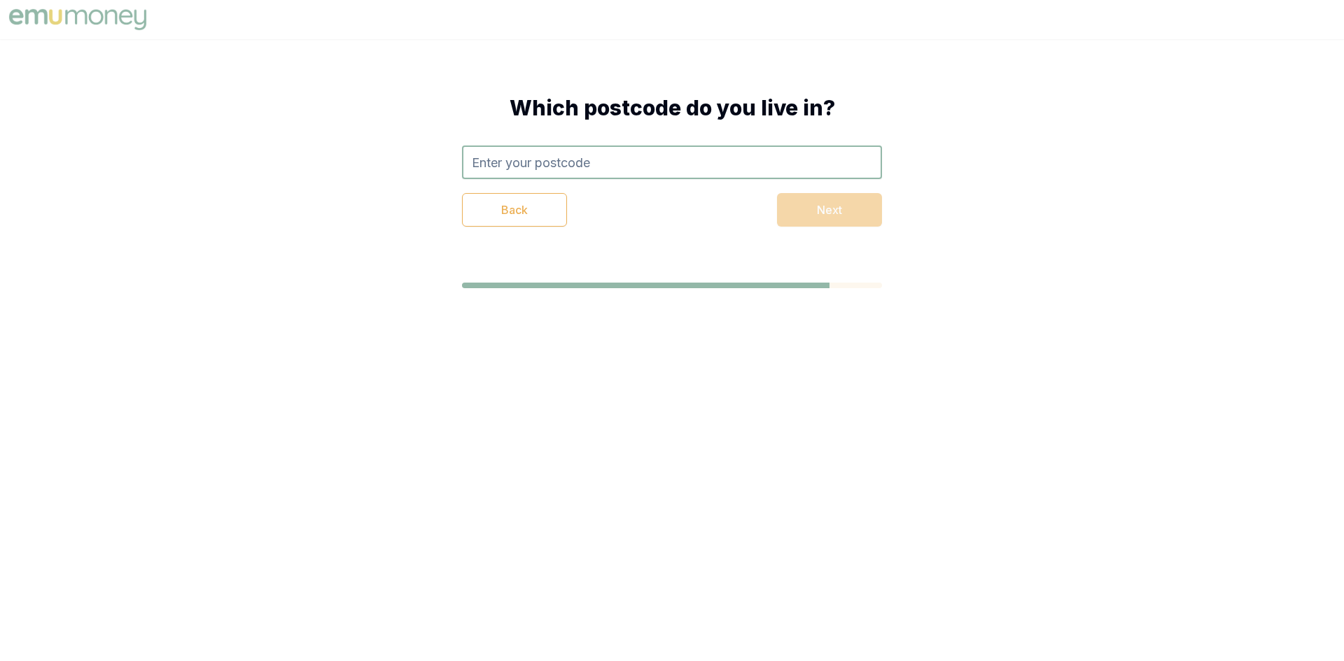
click at [660, 153] on input "text" at bounding box center [672, 163] width 420 height 34
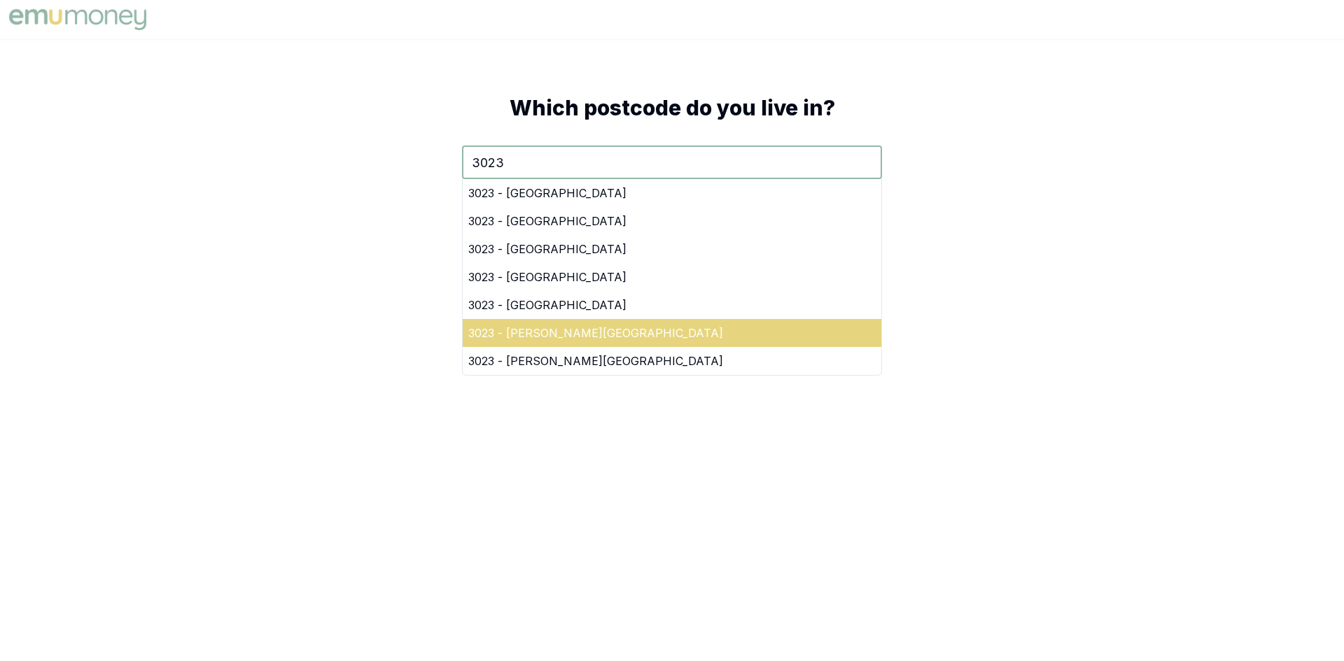
type input "3023"
click at [559, 332] on div "3023 - Burnside Heights" at bounding box center [672, 333] width 419 height 28
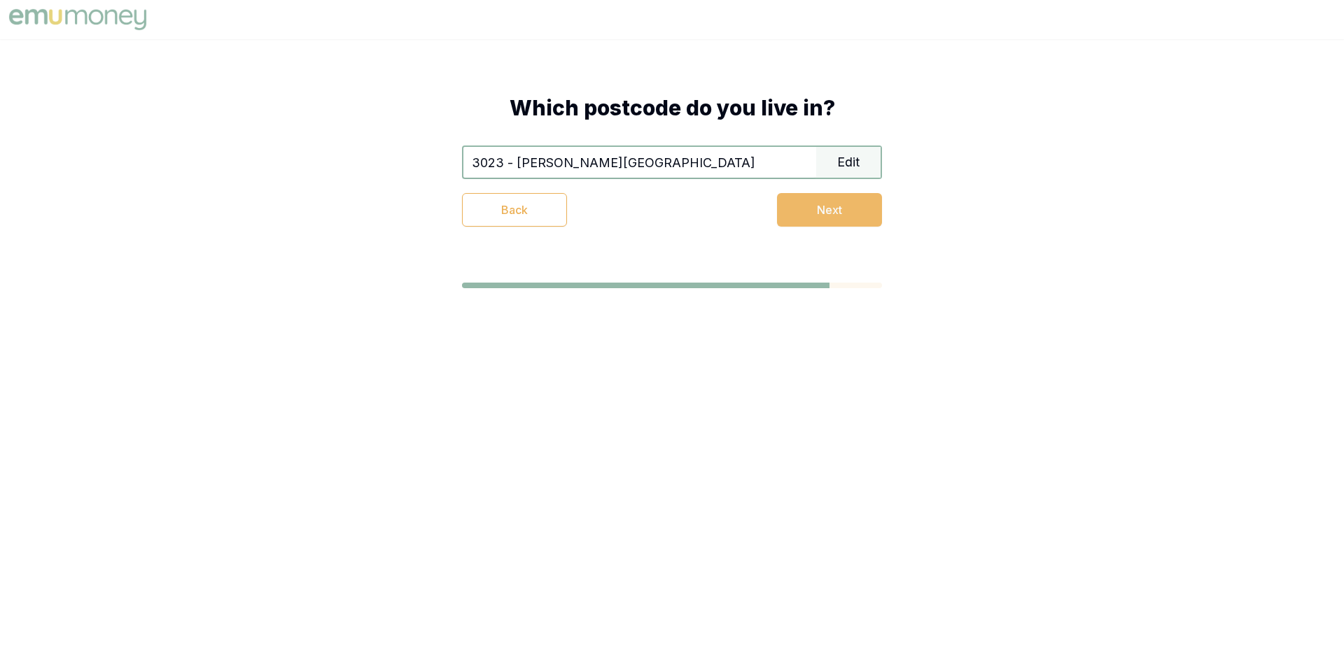
click at [806, 199] on button "Next" at bounding box center [829, 210] width 105 height 34
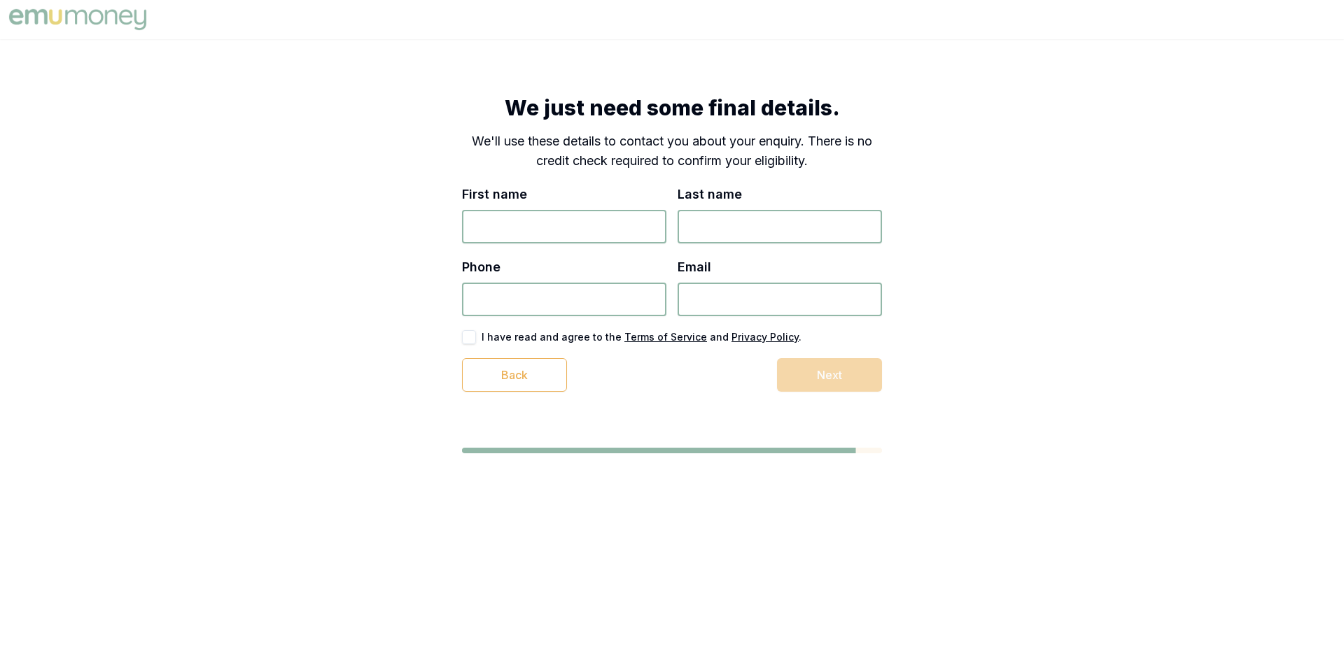
click at [633, 238] on input "First name" at bounding box center [564, 227] width 204 height 34
type input "[PERSON_NAME]"
click at [739, 294] on input "Email" at bounding box center [780, 300] width 204 height 34
type input "vividabre5@gmail.com"
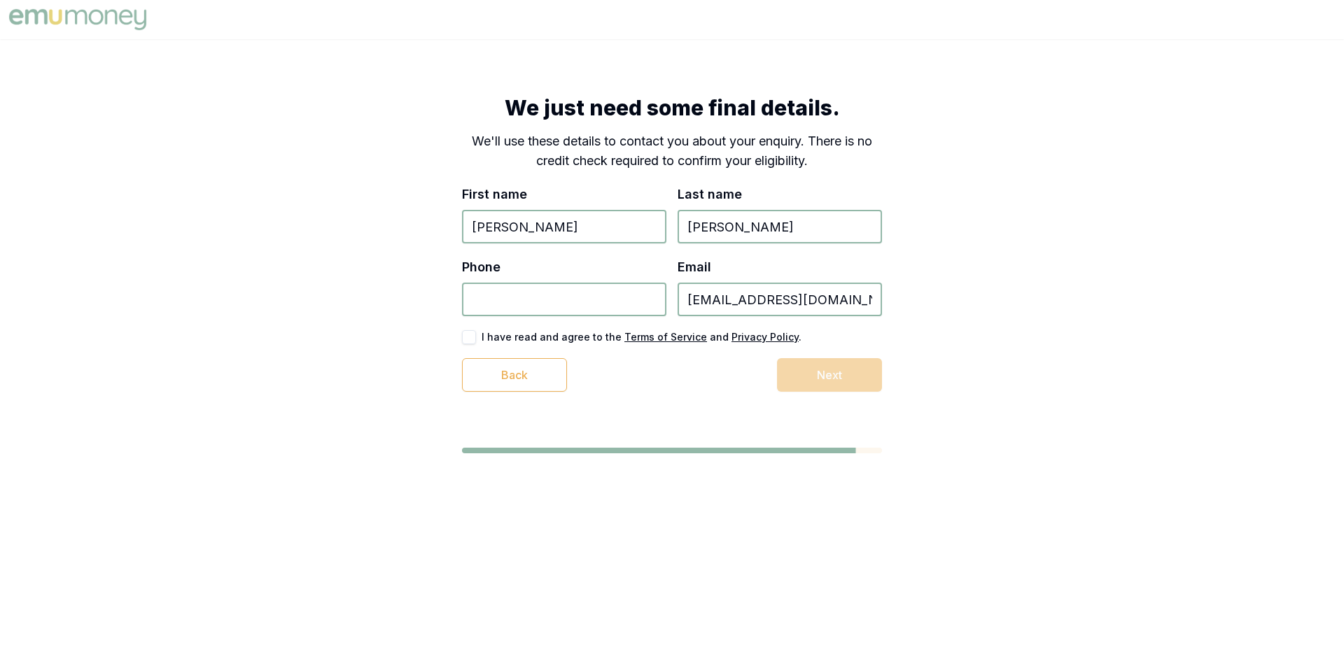
click at [602, 307] on input "Phone" at bounding box center [564, 300] width 204 height 34
type input "0403 915 302"
click at [470, 344] on button "button" at bounding box center [469, 337] width 14 height 14
click at [861, 379] on button "Next" at bounding box center [829, 375] width 105 height 34
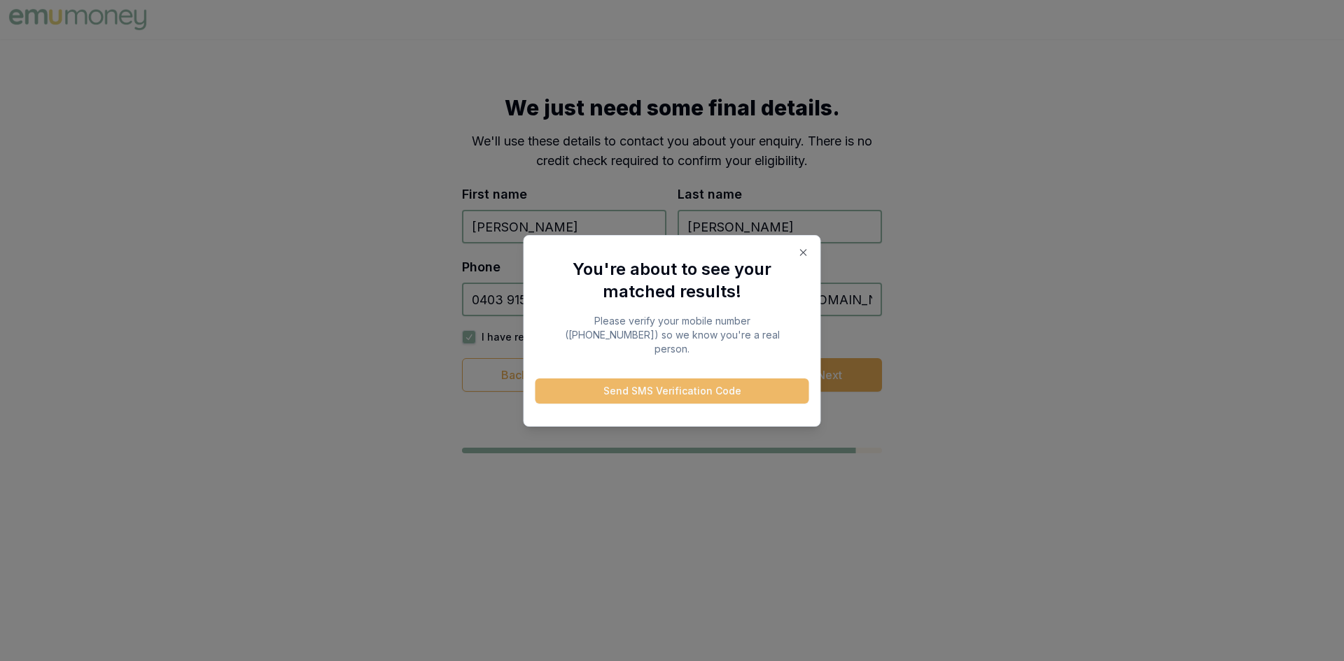
click at [734, 387] on button "Send SMS Verification Code" at bounding box center [672, 391] width 274 height 25
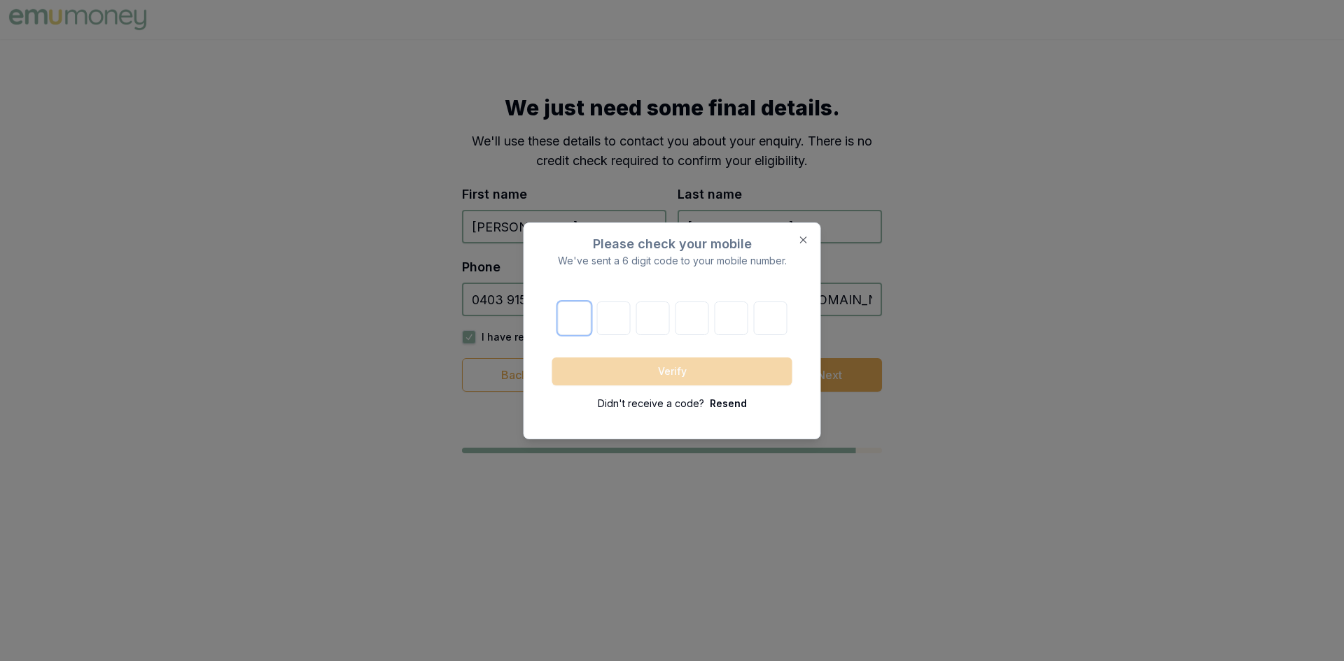
click at [570, 323] on input "number" at bounding box center [574, 319] width 34 height 34
type input "7"
type input "0"
type input "3"
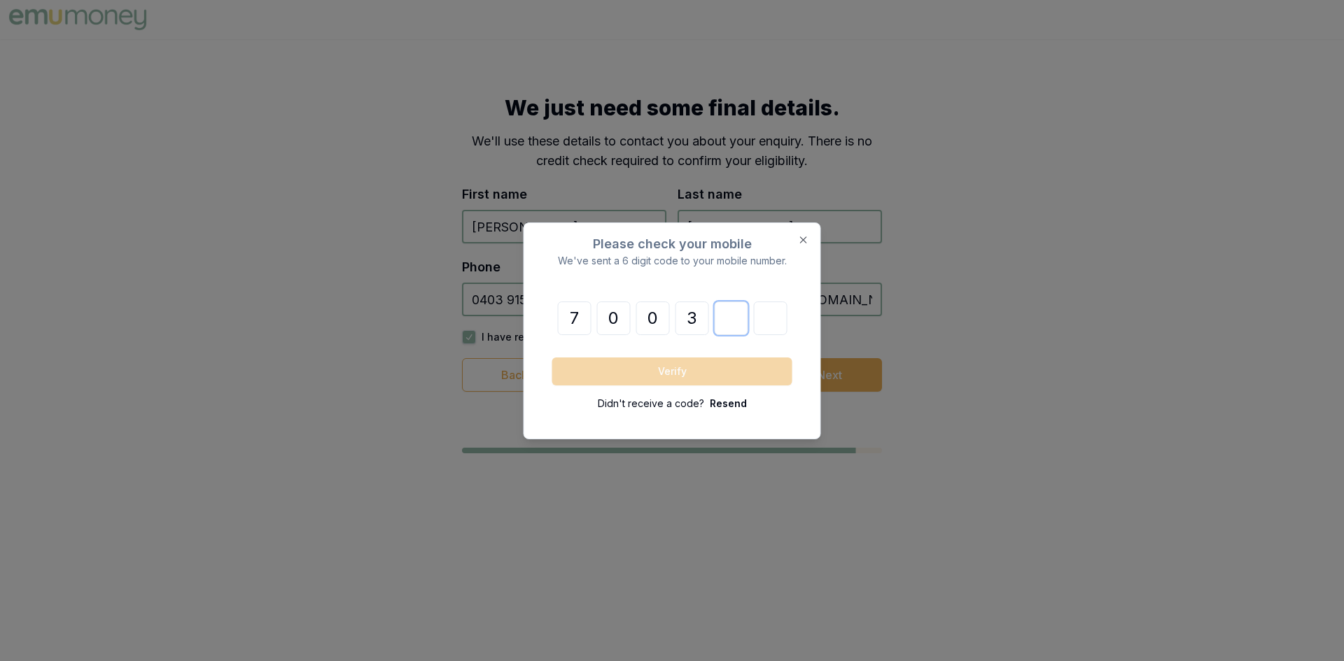
type input "4"
type input "9"
click at [623, 366] on button "Verify" at bounding box center [672, 372] width 240 height 28
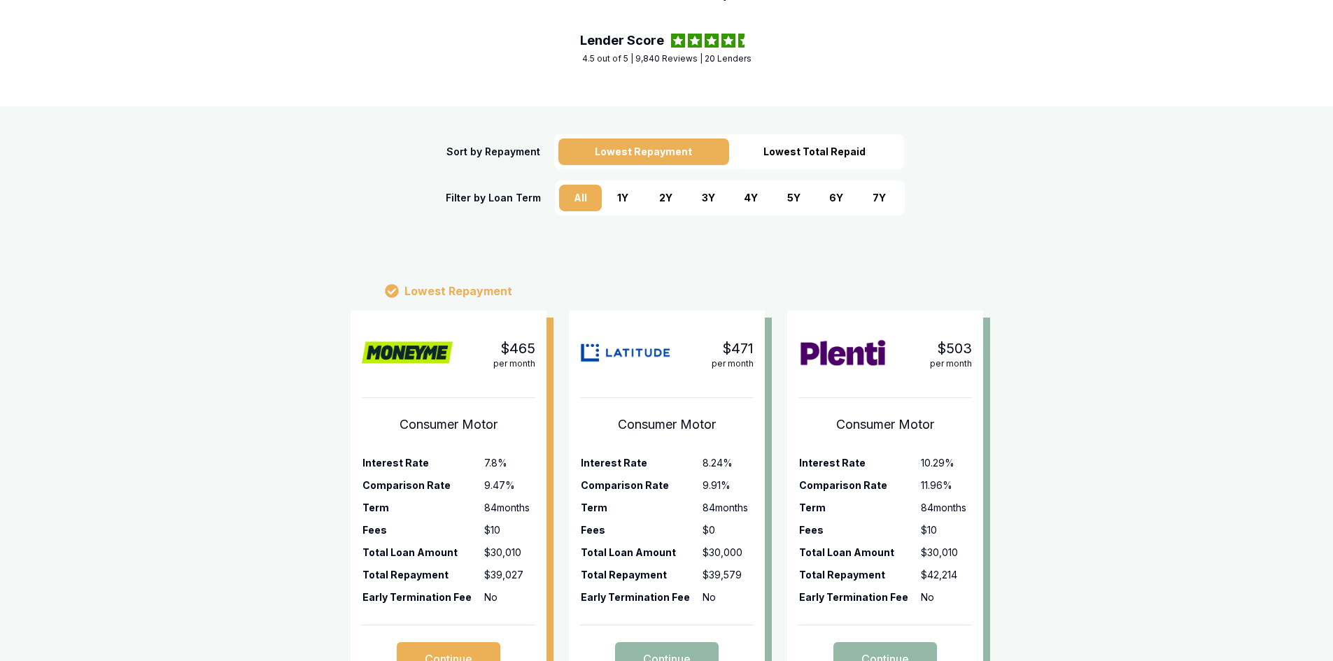
scroll to position [152, 0]
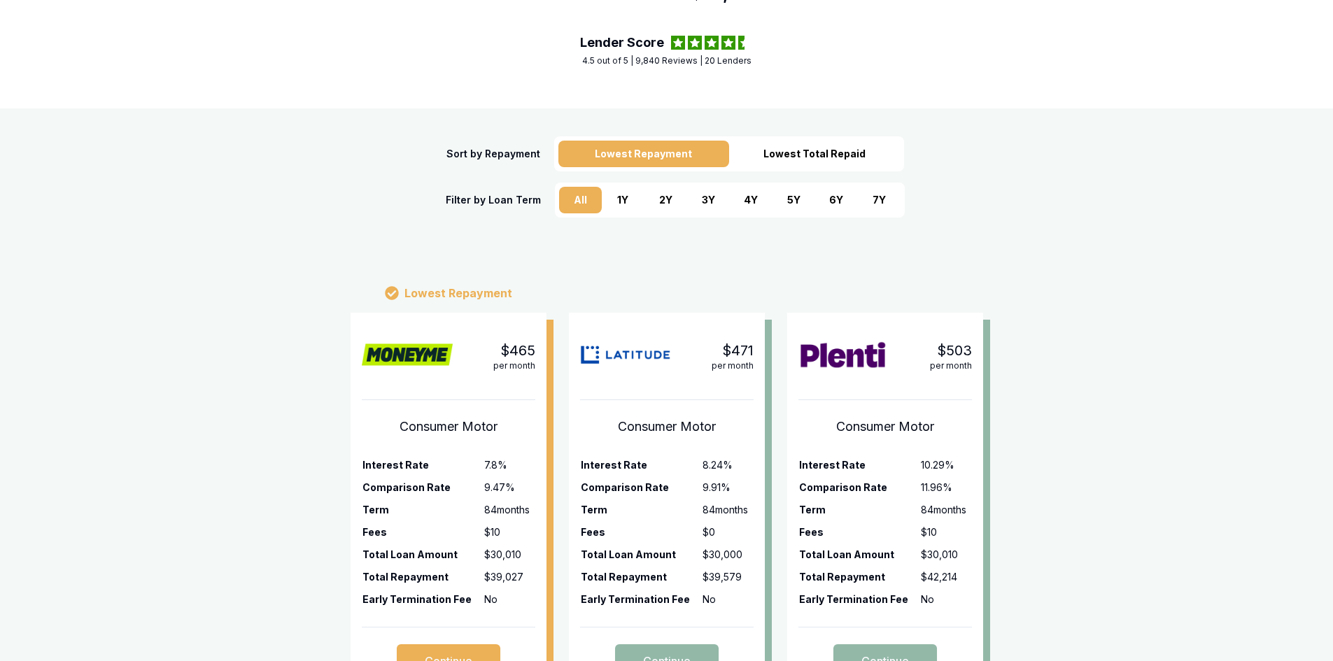
click at [702, 209] on div "3 Y" at bounding box center [708, 200] width 43 height 27
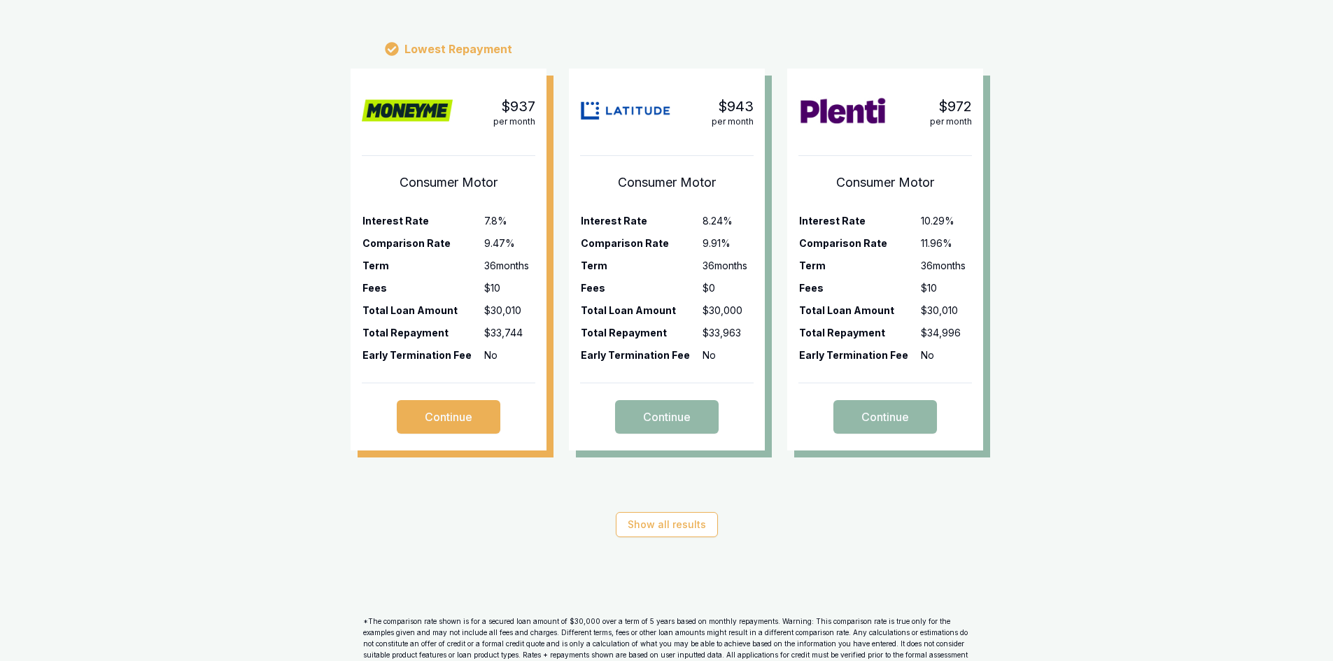
scroll to position [397, 0]
click at [671, 526] on button "Show all results" at bounding box center [667, 524] width 102 height 25
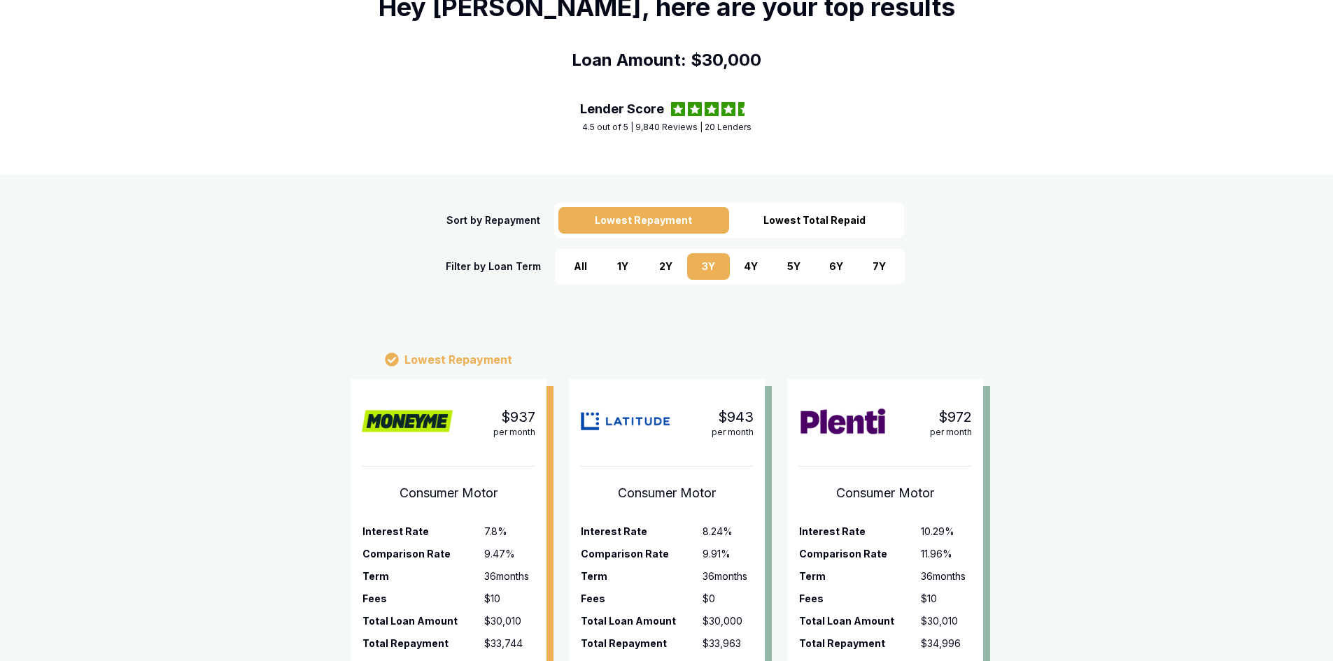
scroll to position [85, 0]
click at [794, 269] on div "5 Y" at bounding box center [794, 267] width 43 height 27
click at [700, 261] on div "3 Y" at bounding box center [708, 267] width 43 height 27
click at [671, 266] on div "2 Y" at bounding box center [666, 267] width 43 height 27
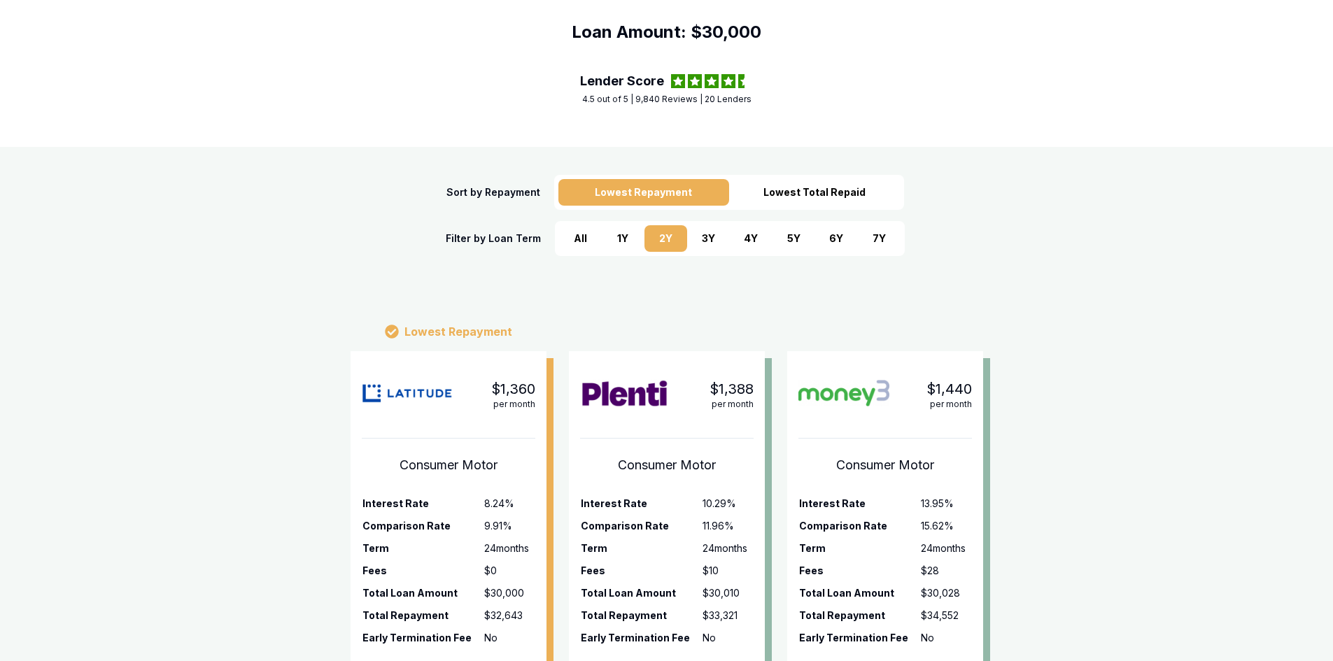
scroll to position [110, 0]
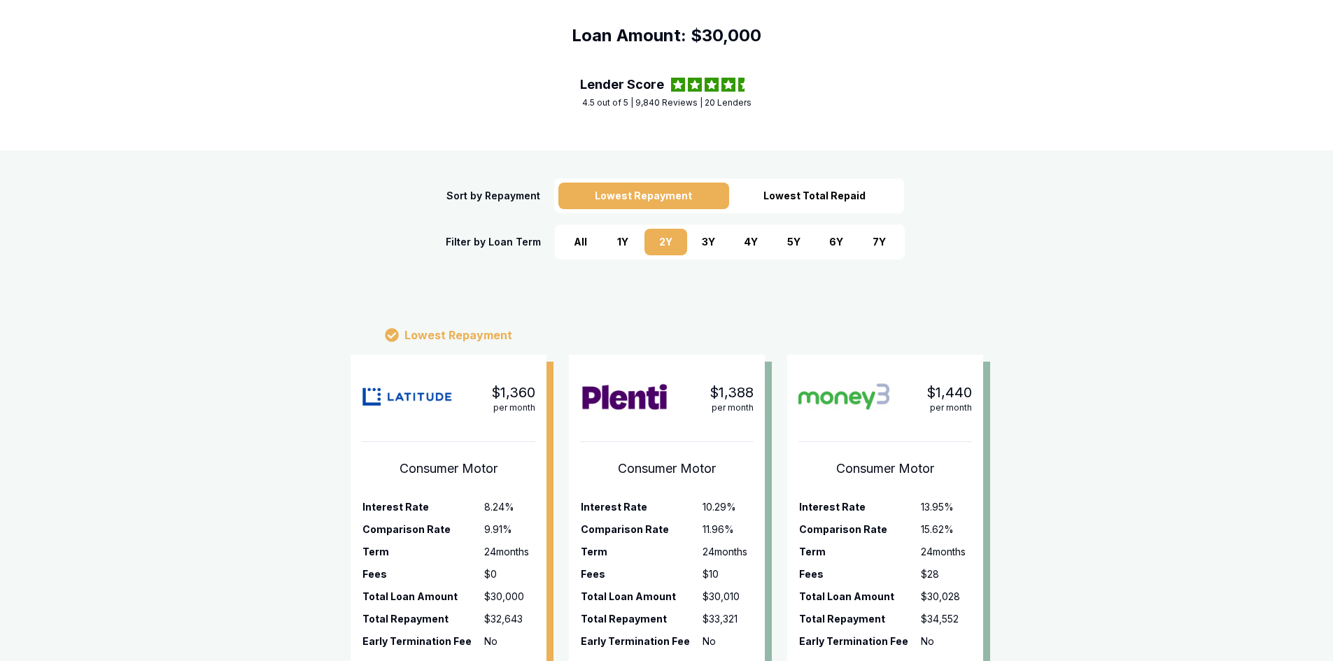
click at [708, 241] on div "3 Y" at bounding box center [708, 242] width 43 height 27
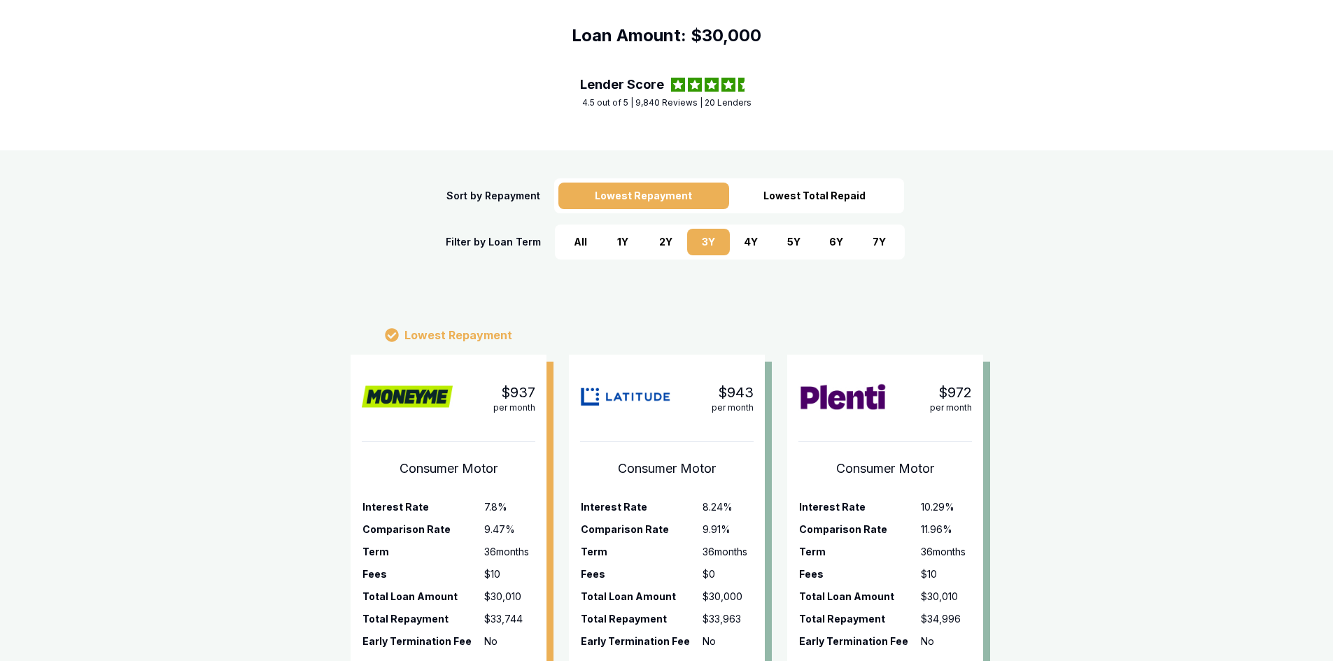
click at [346, 274] on div "Sort by Repayment Lowest Repayment Lowest Total Repaid Filter by Loan Term All …" at bounding box center [666, 218] width 1333 height 137
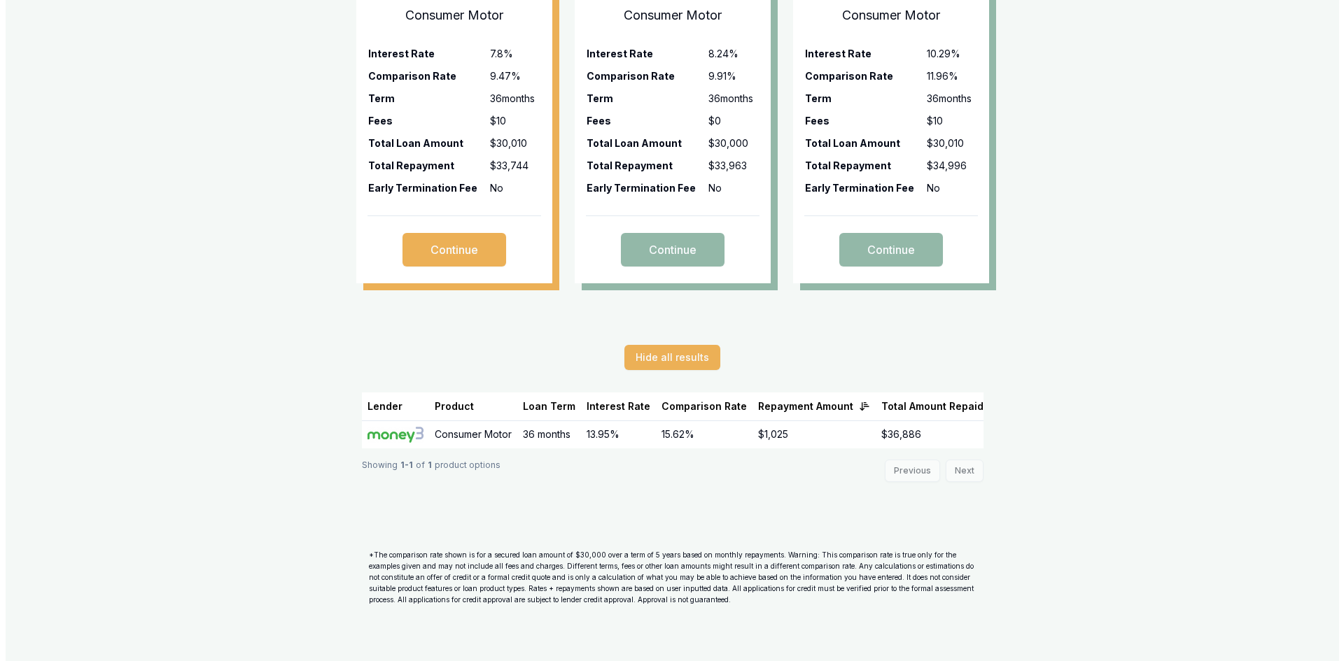
scroll to position [0, 0]
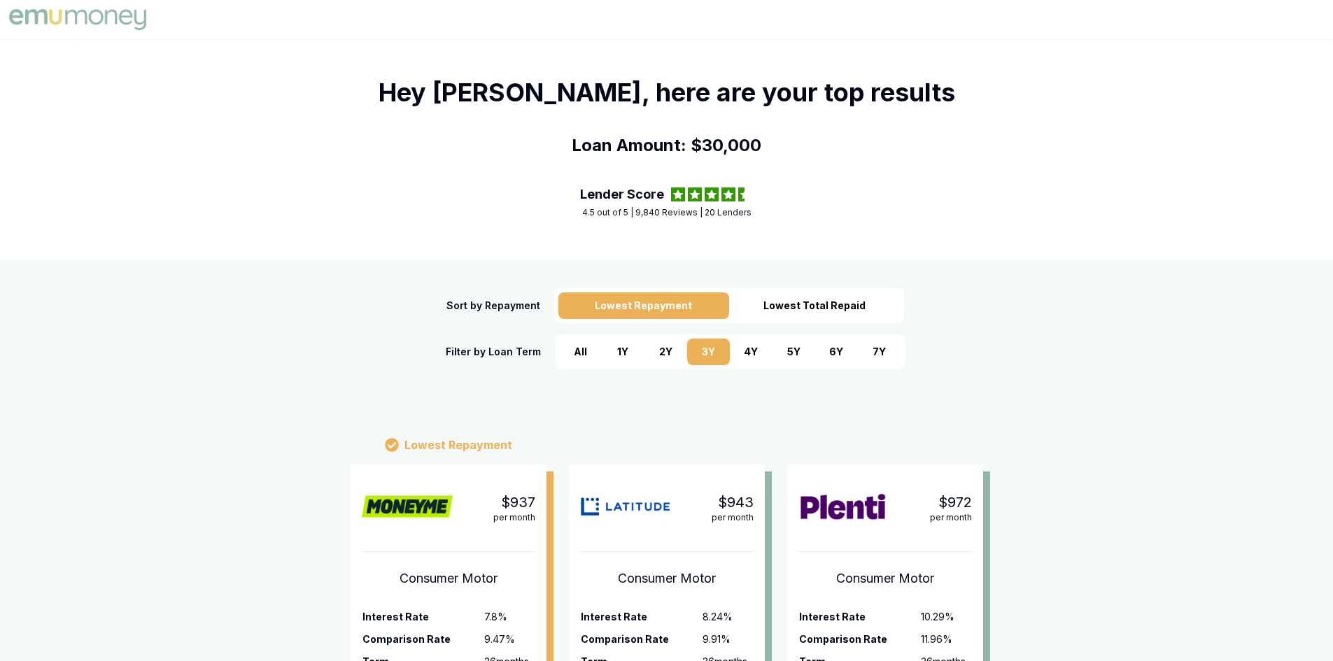
click at [62, 13] on img at bounding box center [78, 20] width 144 height 28
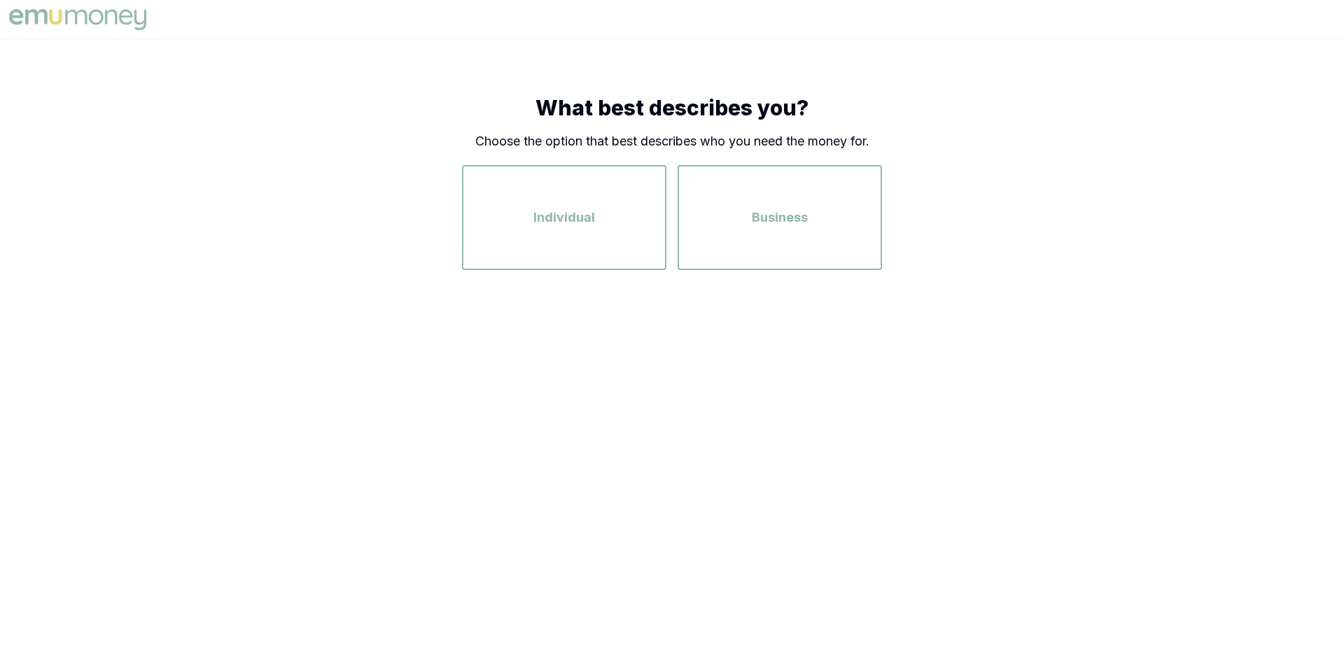
click at [62, 13] on img at bounding box center [78, 20] width 144 height 28
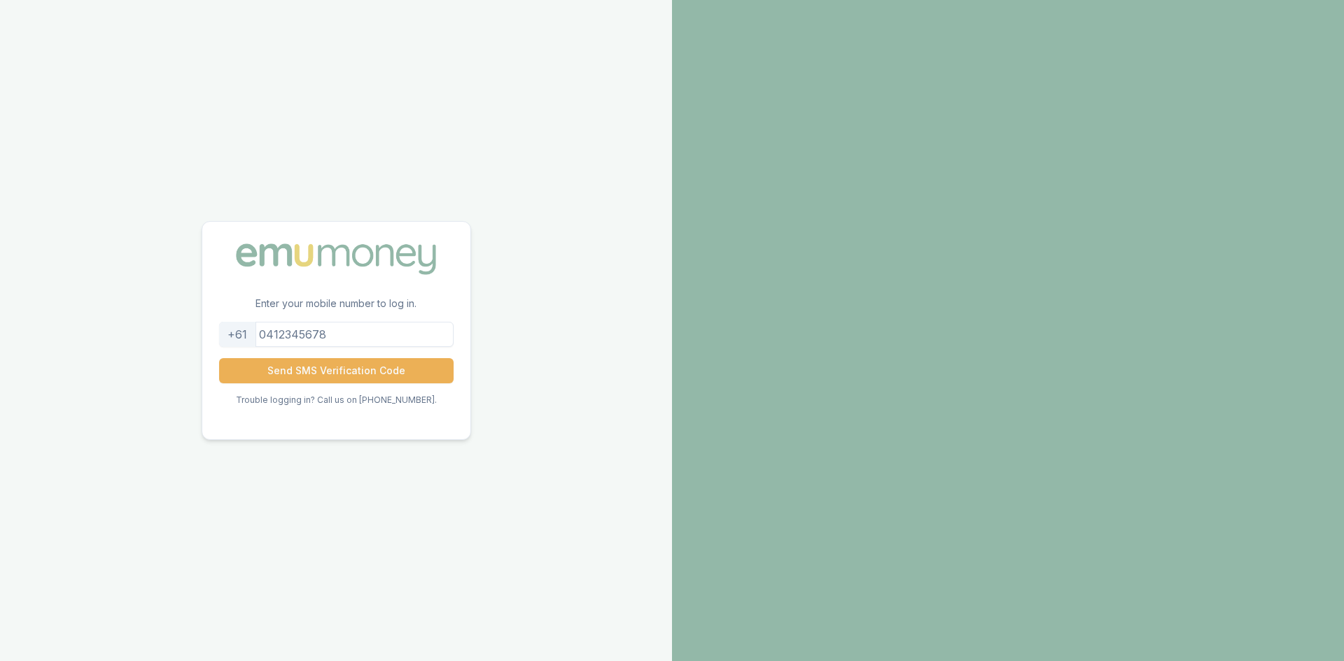
click at [351, 340] on input "tel" at bounding box center [336, 334] width 234 height 25
type input "0403915302"
click at [340, 370] on button "Send SMS Verification Code" at bounding box center [336, 370] width 234 height 25
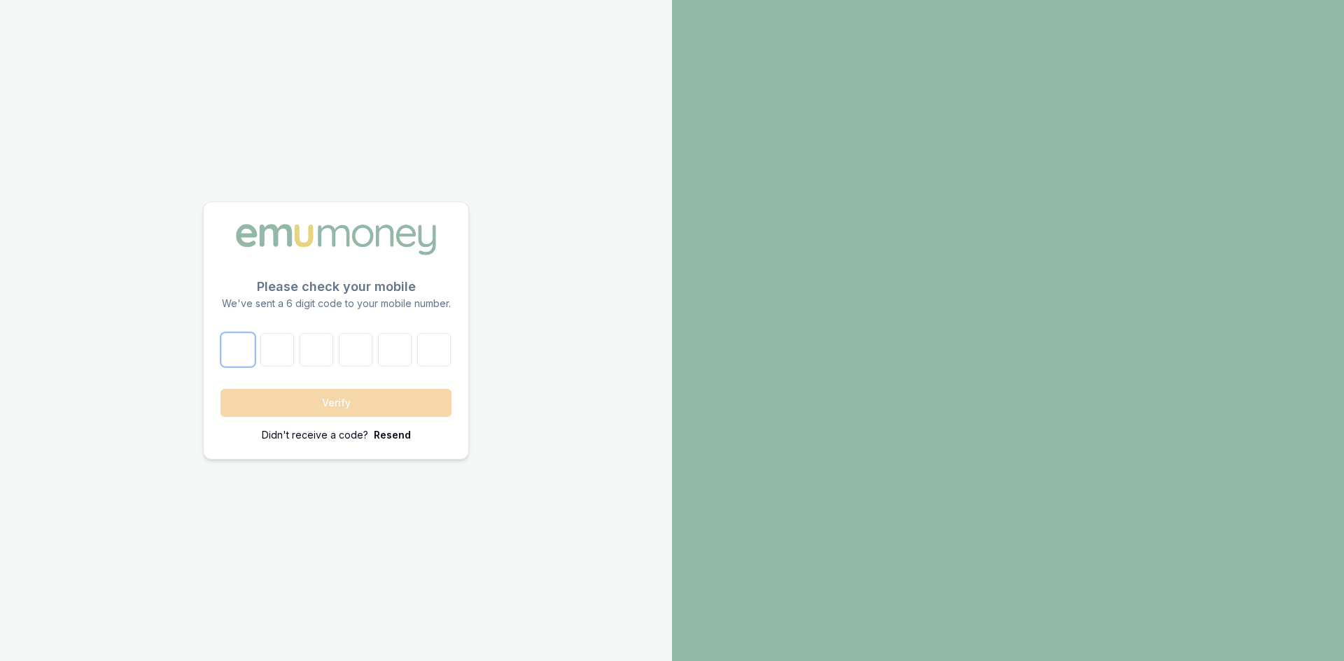
click at [245, 355] on input "number" at bounding box center [238, 350] width 34 height 34
type input "9"
type input "8"
type input "4"
type input "1"
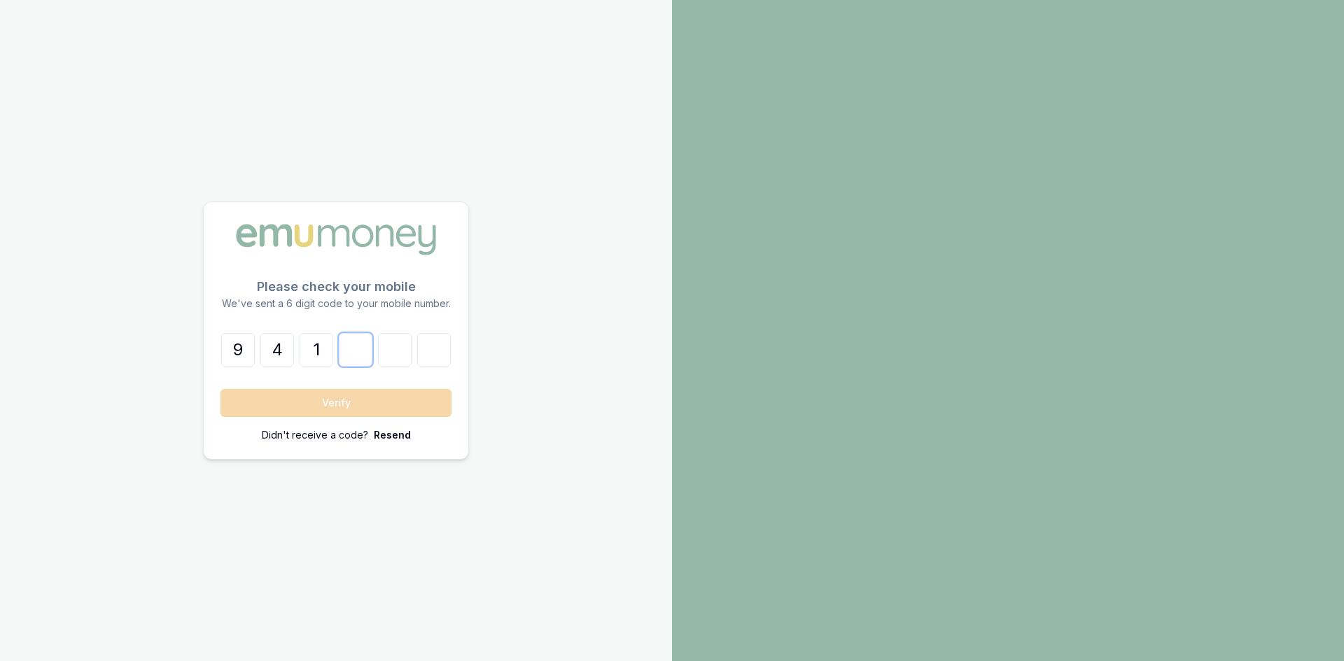
type input "0"
type input "1"
type input "7"
click at [270, 398] on button "Verify" at bounding box center [335, 403] width 231 height 28
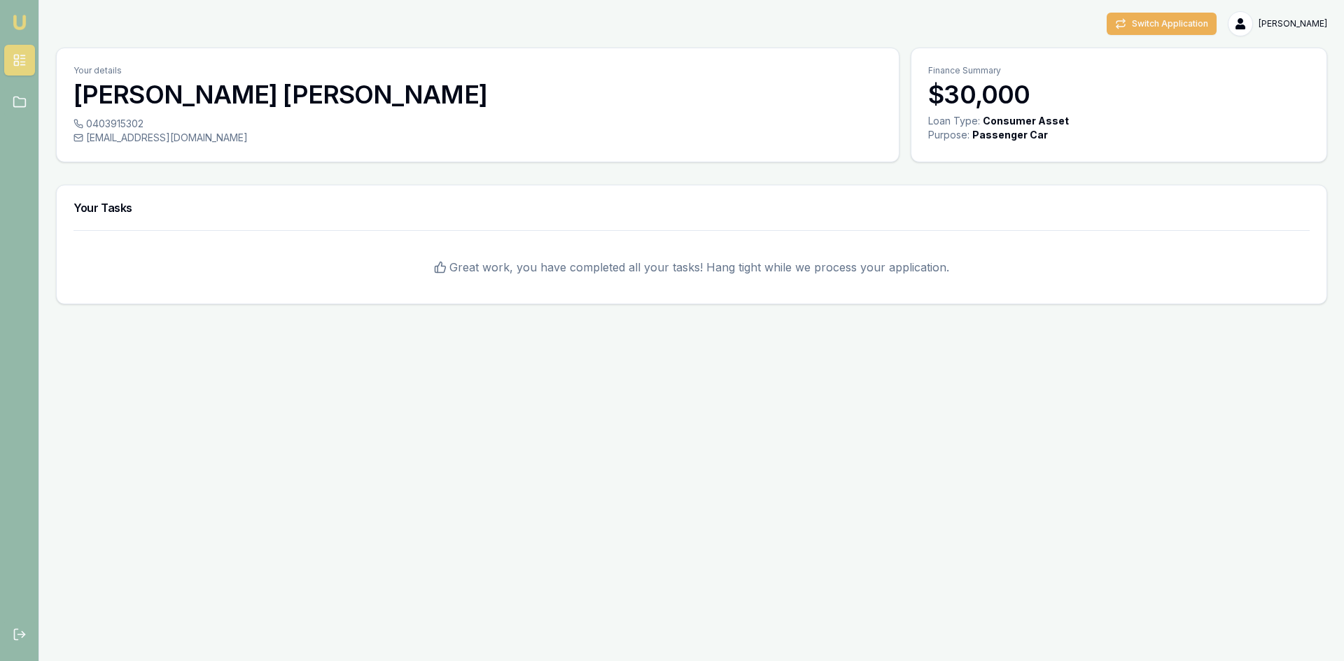
click at [992, 98] on h3 "$30,000" at bounding box center [1118, 94] width 381 height 28
click at [13, 101] on icon at bounding box center [20, 102] width 14 height 14
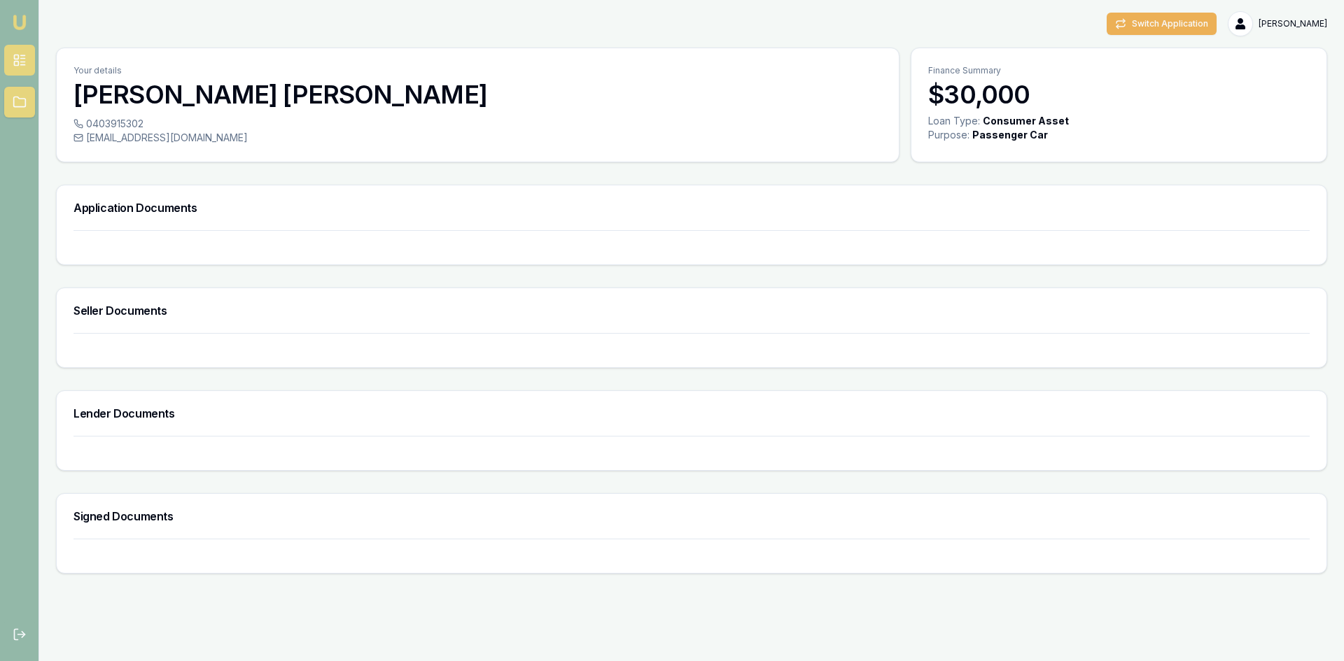
click at [29, 60] on link at bounding box center [19, 60] width 31 height 31
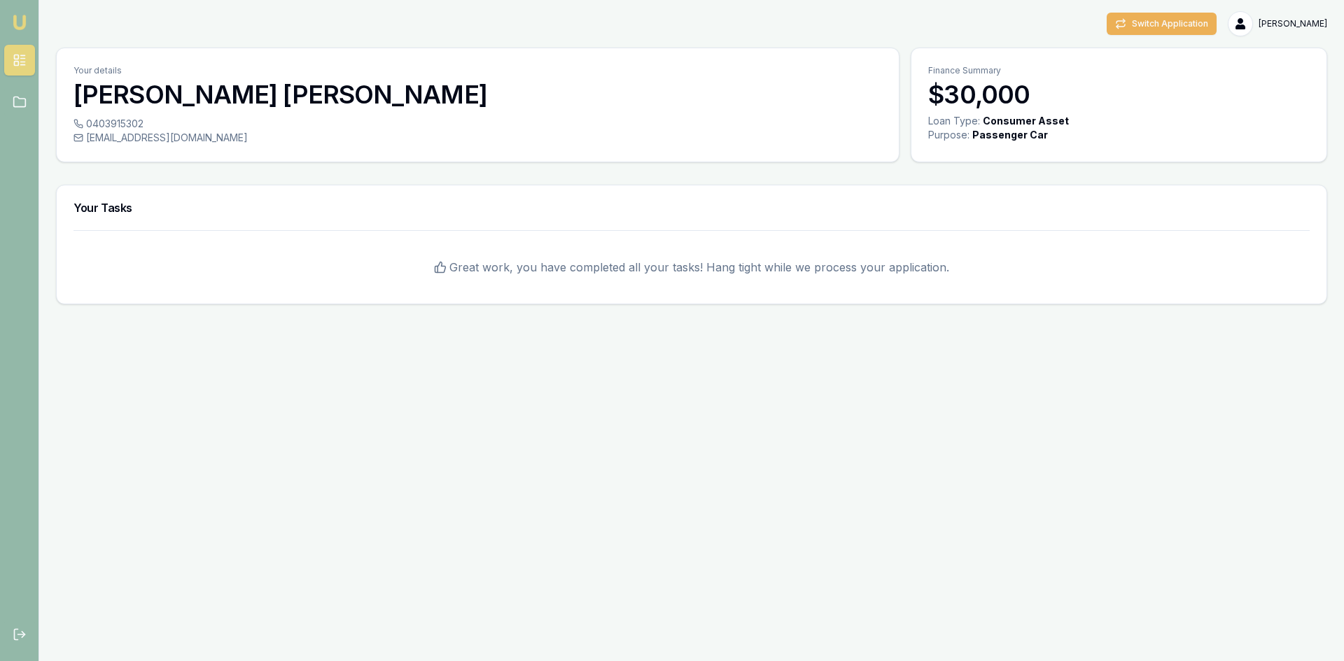
click at [162, 130] on div "0403915302" at bounding box center [477, 124] width 808 height 14
click at [1184, 24] on button "Switch Application" at bounding box center [1162, 24] width 110 height 22
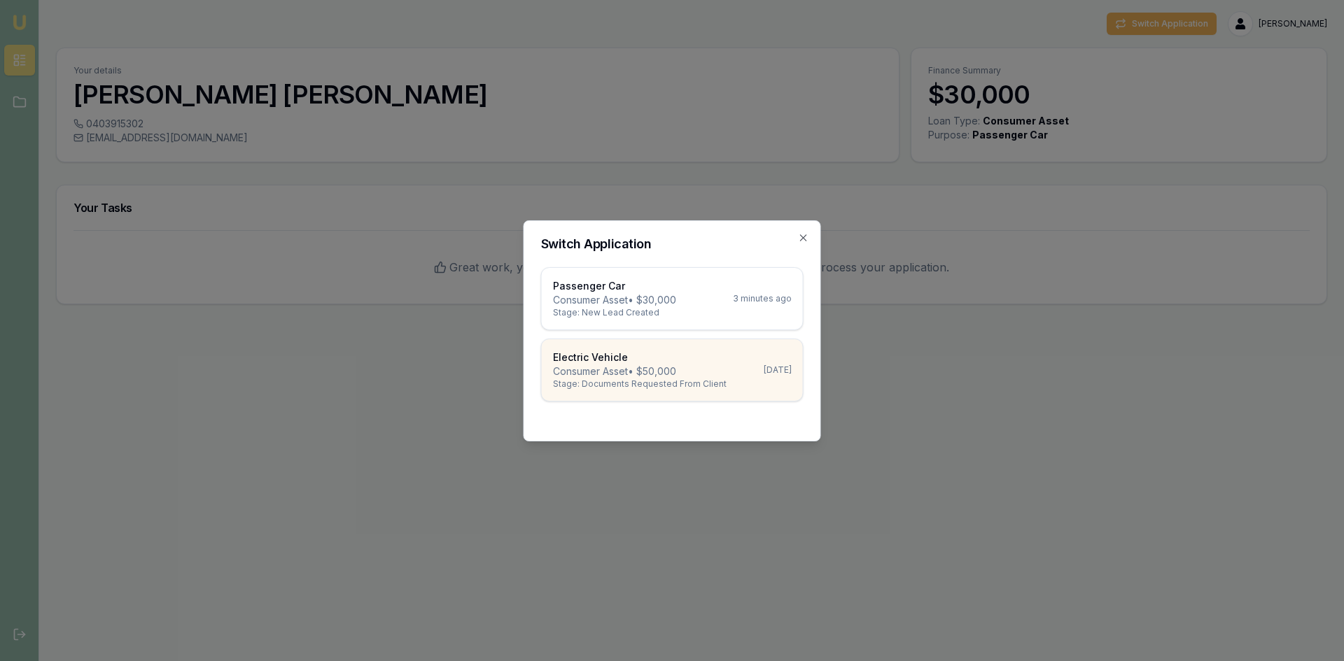
click at [672, 368] on p "Consumer Asset • $50,000" at bounding box center [640, 372] width 174 height 14
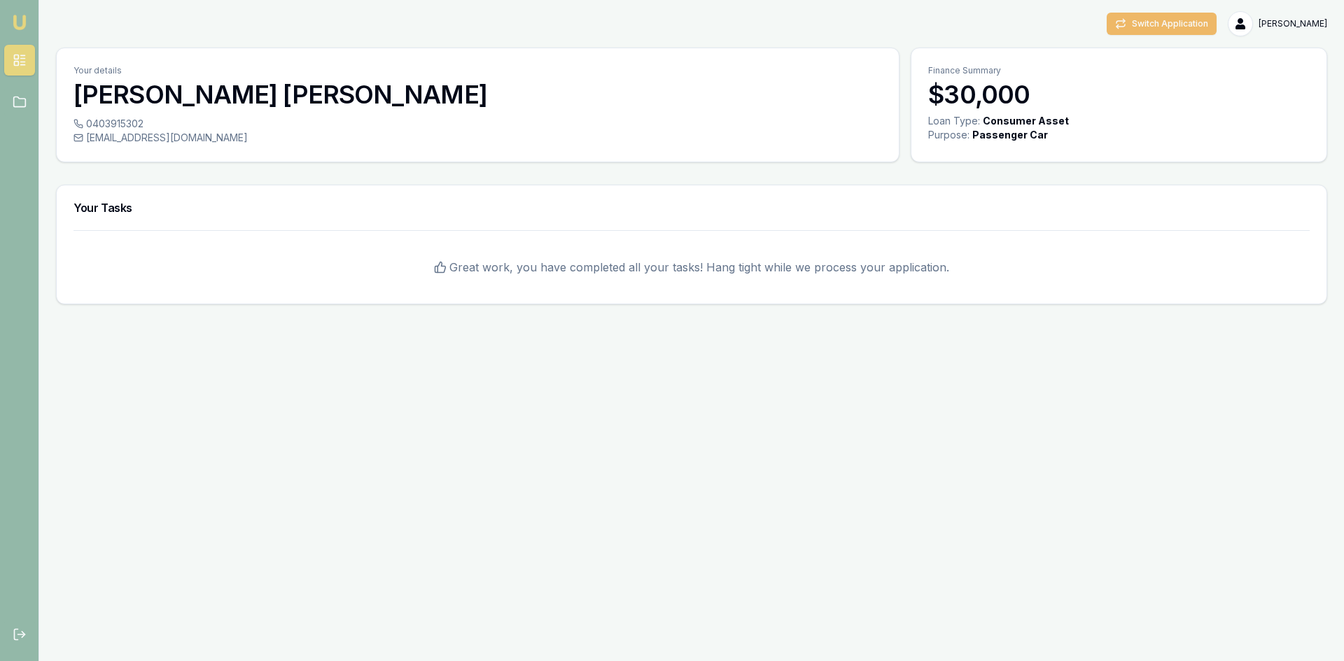
click at [1163, 24] on button "Switch Application" at bounding box center [1162, 24] width 110 height 22
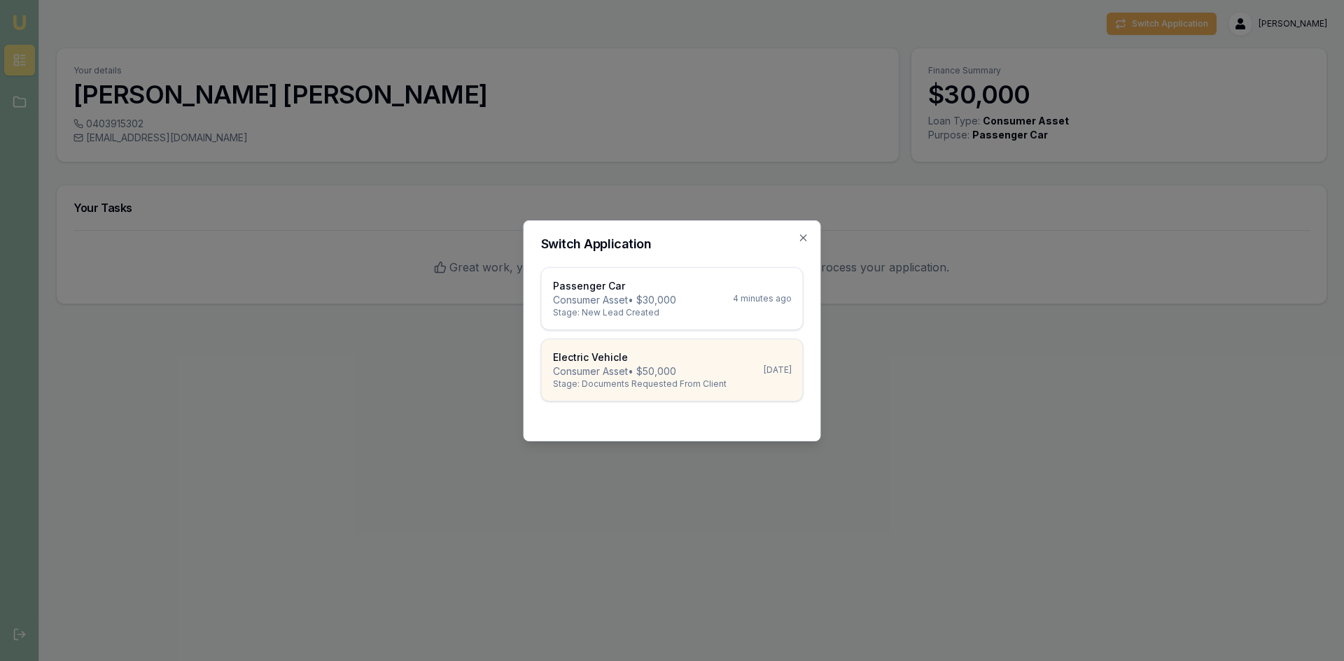
click at [643, 363] on p "Electric Vehicle" at bounding box center [640, 358] width 174 height 14
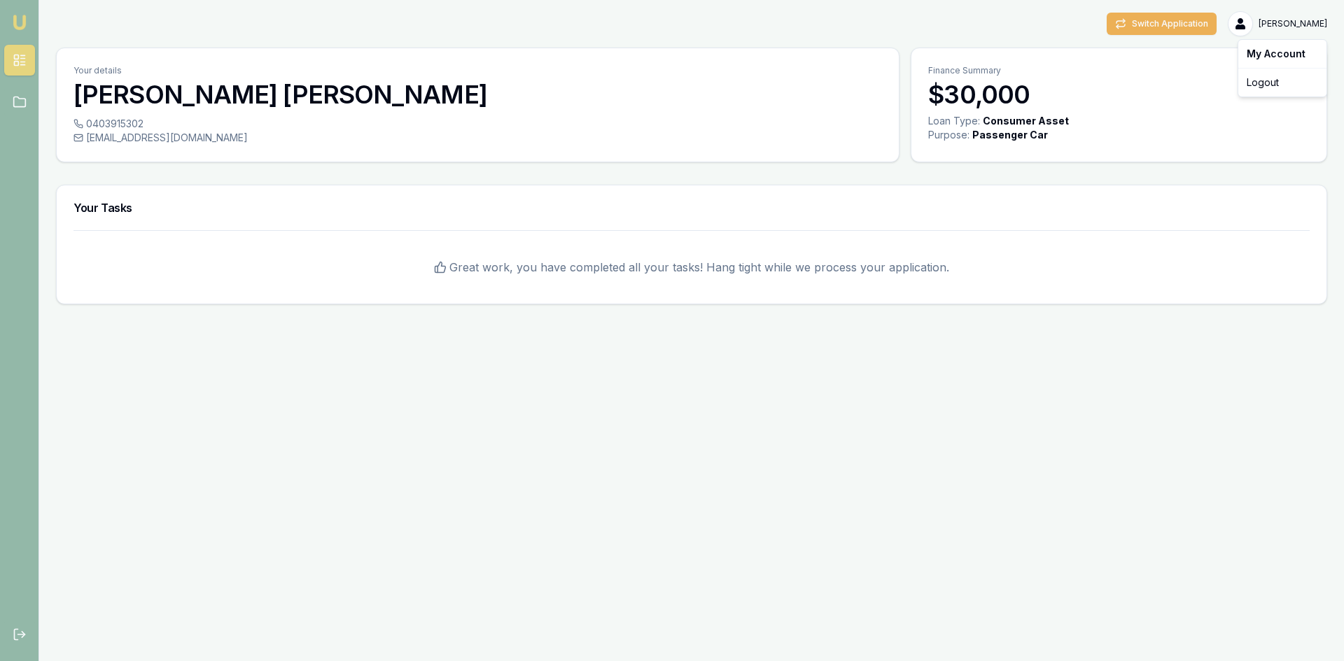
click at [1321, 22] on html "Emu Broker Switch Application [PERSON_NAME] Toggle Menu Your details [PERSON_NA…" at bounding box center [672, 330] width 1344 height 661
click at [1256, 93] on div "Logout" at bounding box center [1282, 82] width 83 height 22
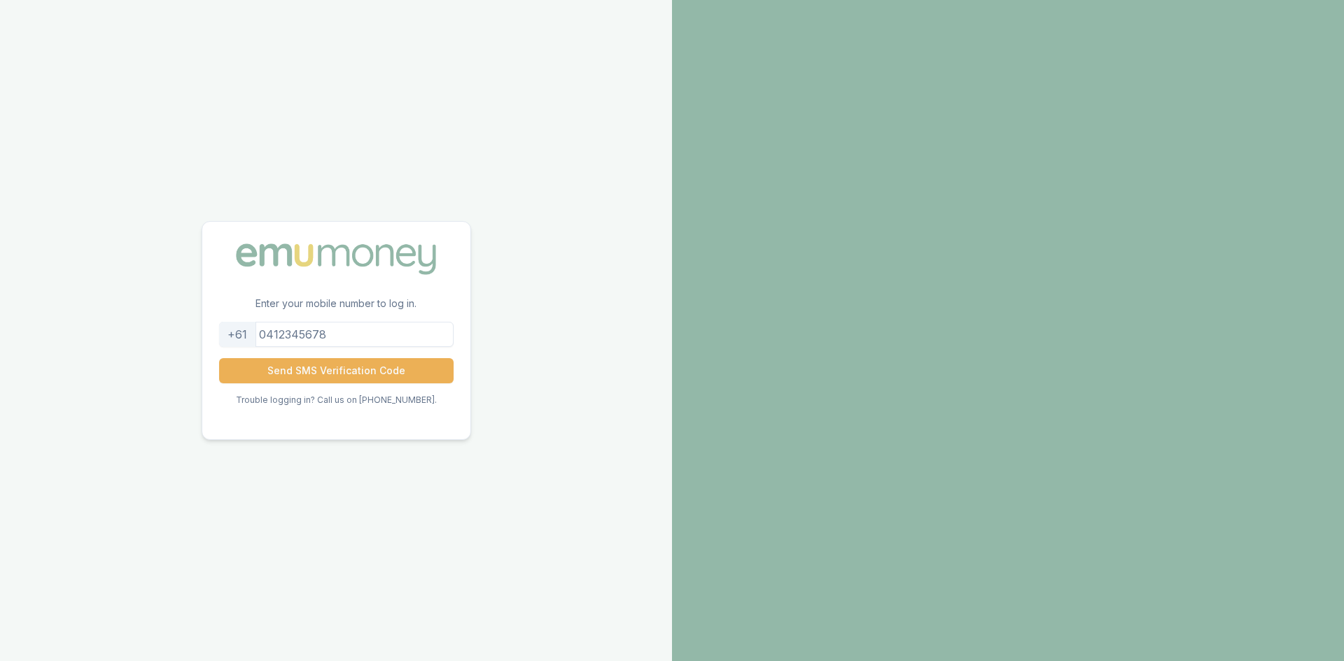
click at [304, 337] on input "tel" at bounding box center [336, 334] width 234 height 25
click at [467, 144] on div "Enter your mobile number to log in. +61 Send SMS Verification Code Trouble logg…" at bounding box center [336, 330] width 672 height 661
click at [310, 324] on input "tel" at bounding box center [336, 334] width 234 height 25
type input "0403915302"
click at [405, 92] on div "Enter your mobile number to log in. +61 0403915302 Send SMS Verification Code T…" at bounding box center [336, 330] width 672 height 661
